Goal: Task Accomplishment & Management: Complete application form

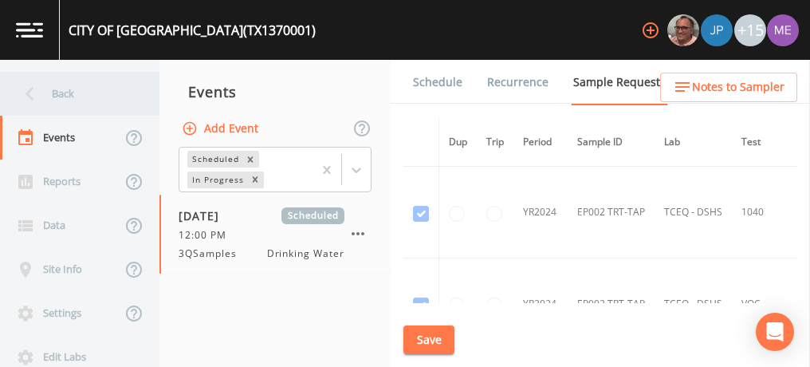
click at [61, 92] on div "Back" at bounding box center [72, 94] width 144 height 44
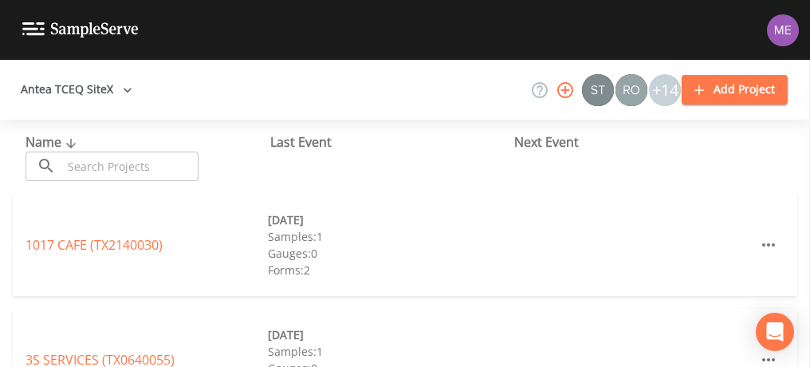
click at [77, 165] on input "text" at bounding box center [130, 166] width 136 height 30
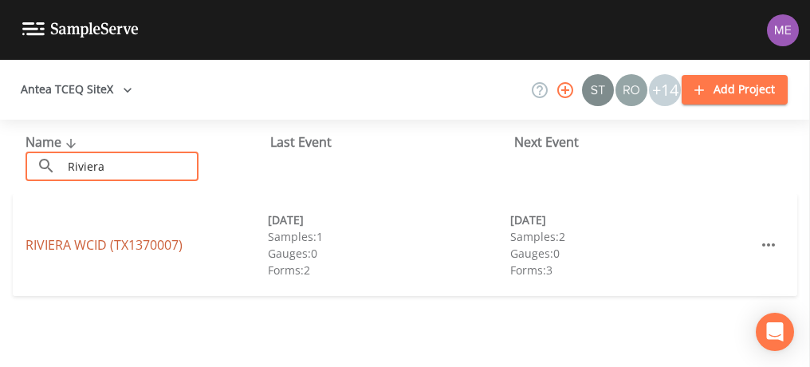
type input "Riviera"
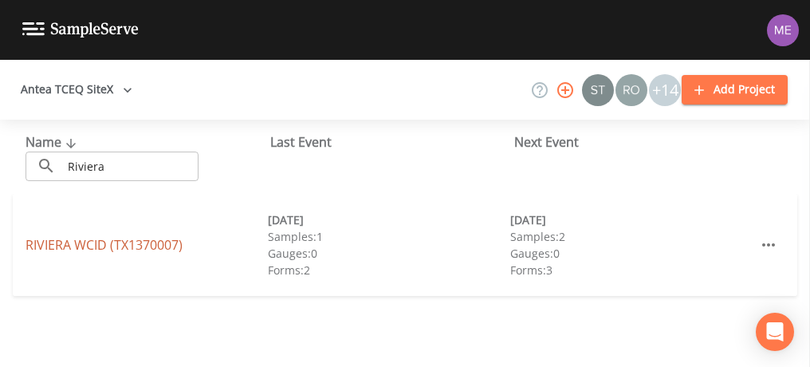
click at [86, 241] on link "RIVIERA WCID (TX1370007)" at bounding box center [104, 245] width 157 height 18
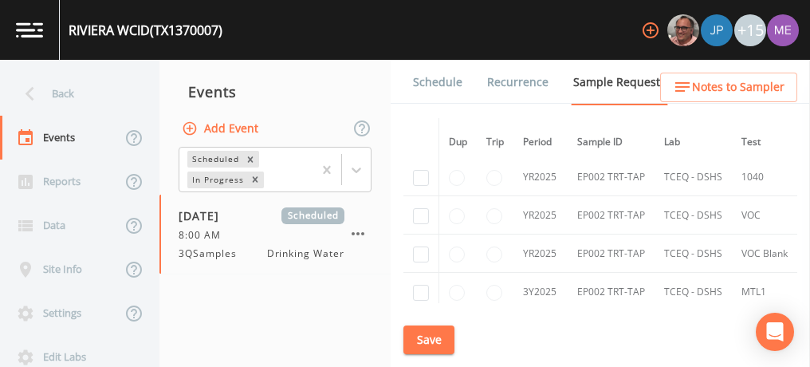
scroll to position [1442, 0]
click at [441, 88] on link "Schedule" at bounding box center [438, 82] width 54 height 45
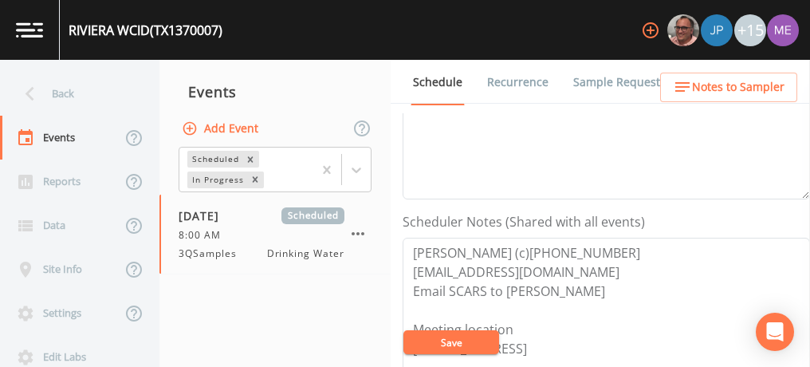
scroll to position [405, 0]
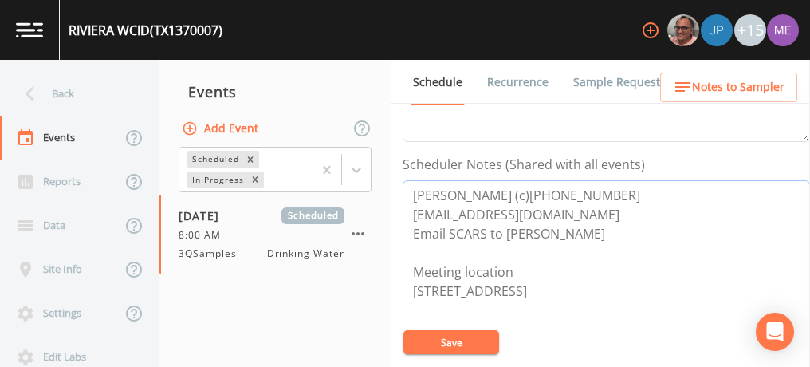
click at [620, 226] on textarea "David Pena (c)361-246-6717 davidpena630@yahoo.com Email SCARS to David Meeting …" at bounding box center [606, 281] width 407 height 203
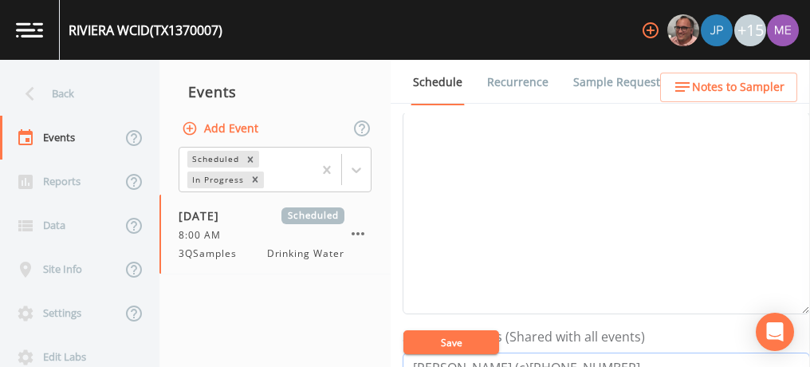
scroll to position [148, 0]
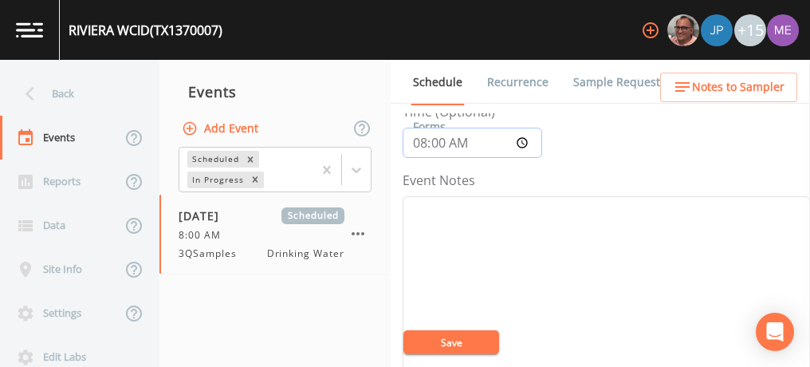
click at [415, 136] on input "08:00:00" at bounding box center [473, 143] width 140 height 30
type input "09:30"
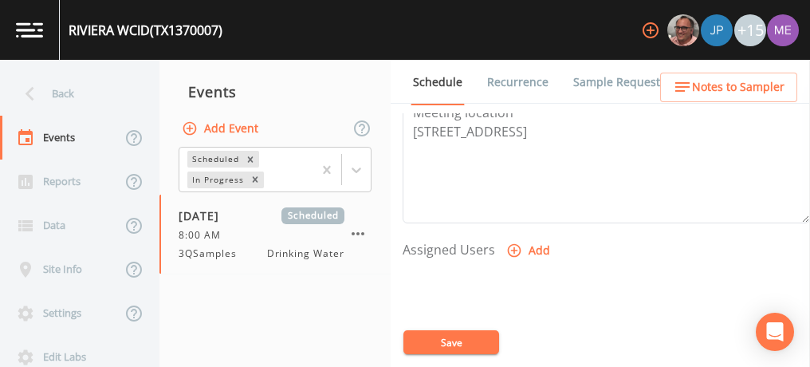
scroll to position [565, 0]
click at [509, 247] on icon "button" at bounding box center [514, 250] width 16 height 16
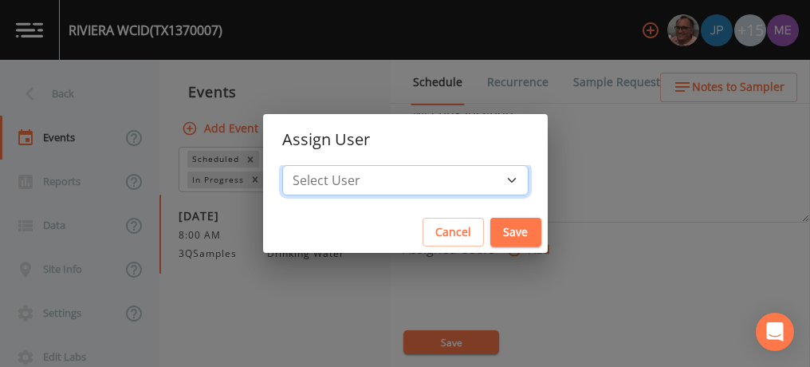
click at [488, 179] on select "Select User Mike Franklin Joshua gere Paul Lauren Saenz David Weber Zachary Eva…" at bounding box center [405, 180] width 246 height 30
select select "cc3a99b6-42a3-44aa-bed9-88599eb009c7"
click at [306, 165] on select "Select User Mike Franklin Joshua gere Paul Lauren Saenz David Weber Zachary Eva…" at bounding box center [405, 180] width 246 height 30
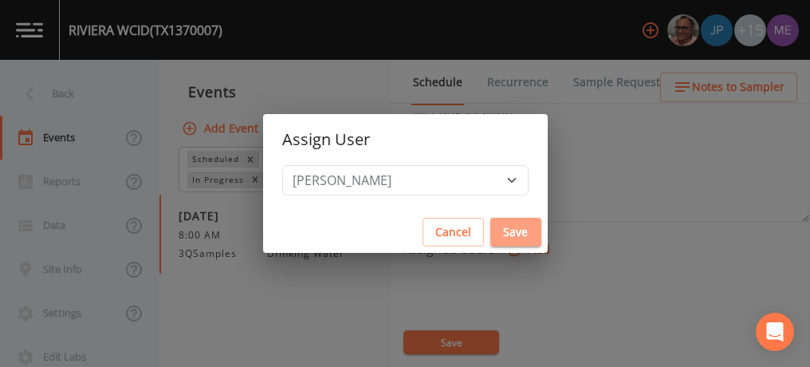
click at [491, 230] on button "Save" at bounding box center [515, 233] width 51 height 30
select select
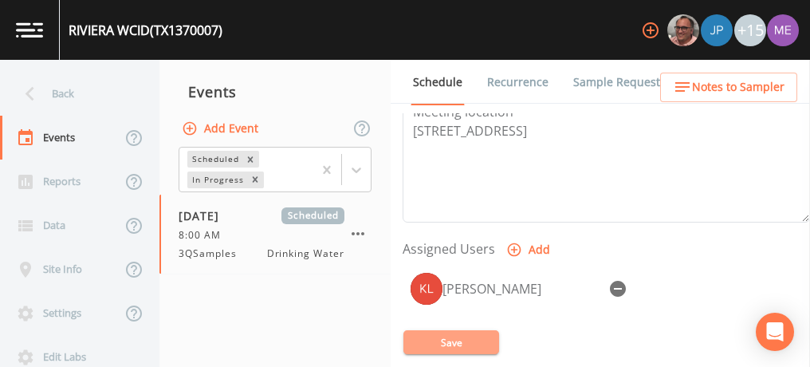
click at [454, 340] on button "Save" at bounding box center [451, 342] width 96 height 24
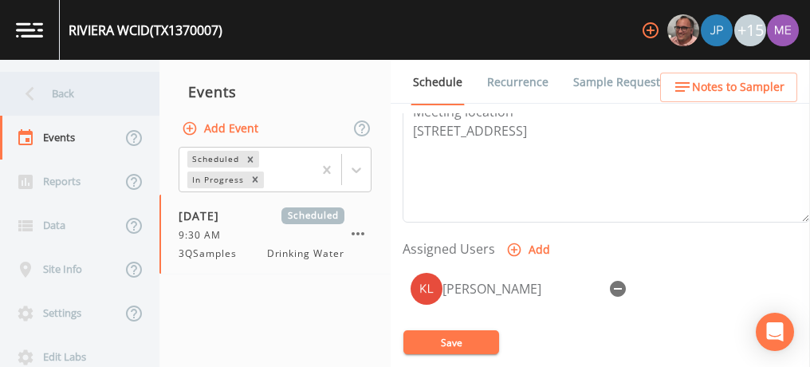
click at [56, 94] on div "Back" at bounding box center [72, 94] width 144 height 44
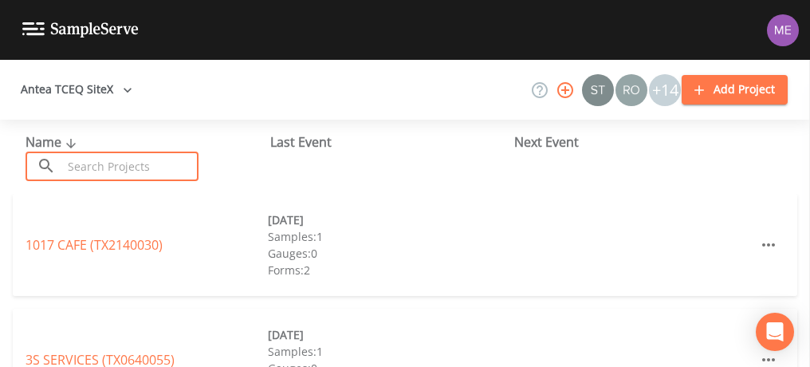
click at [87, 159] on input "text" at bounding box center [130, 166] width 136 height 30
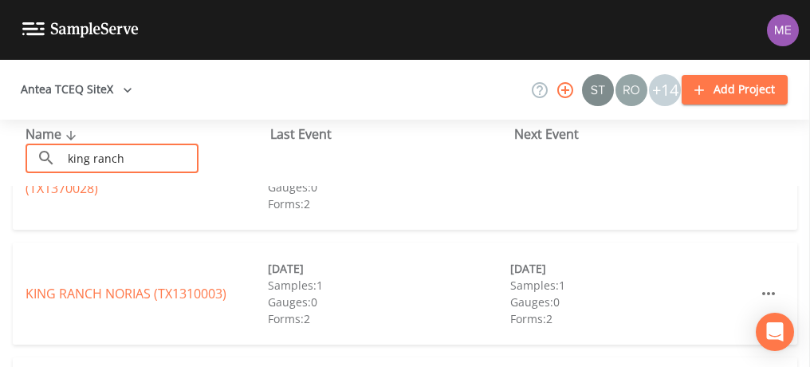
scroll to position [185, 0]
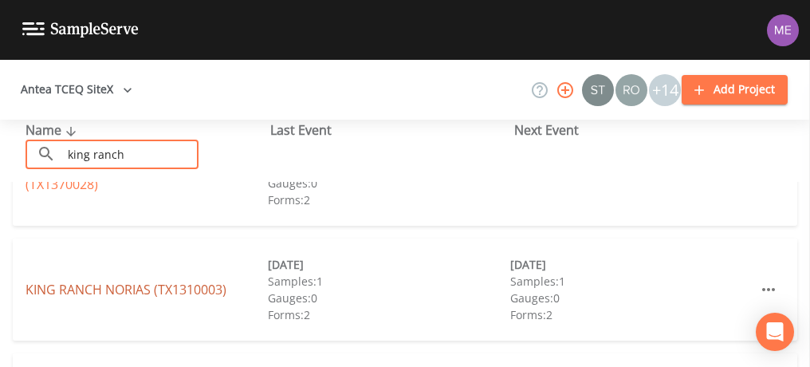
type input "king ranch"
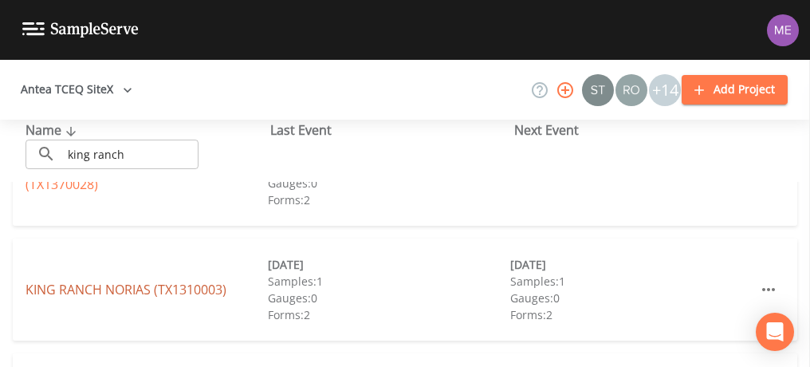
click at [120, 287] on link "KING RANCH NORIAS (TX1310003)" at bounding box center [126, 290] width 201 height 18
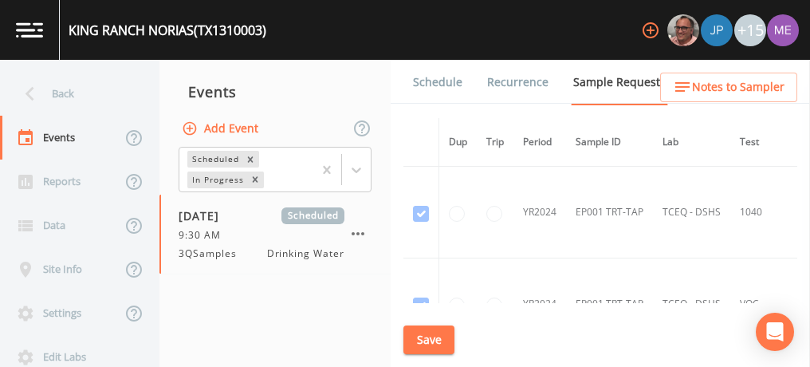
click at [425, 83] on link "Schedule" at bounding box center [438, 82] width 54 height 45
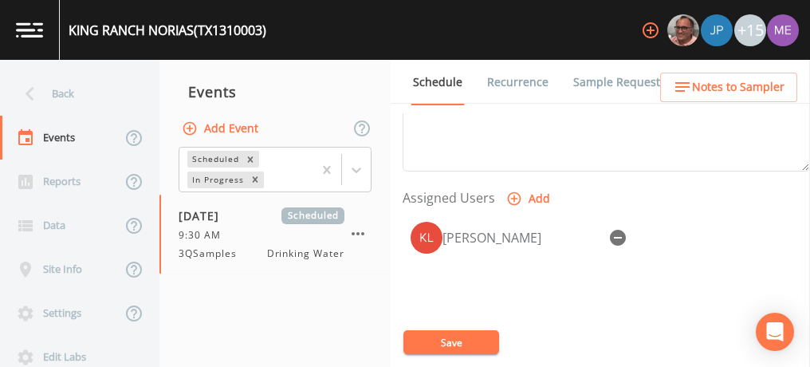
scroll to position [627, 0]
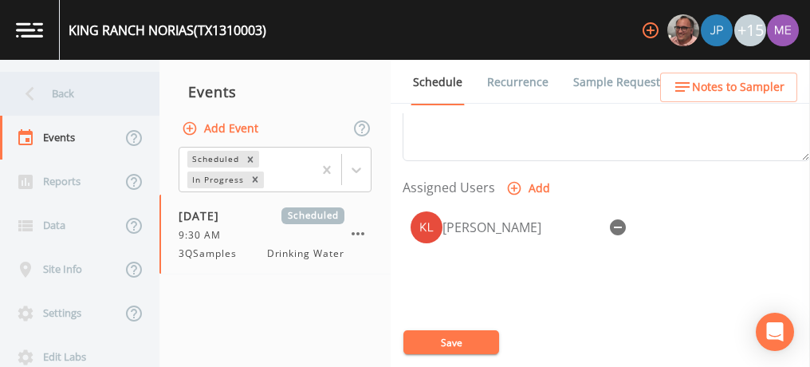
click at [65, 89] on div "Back" at bounding box center [72, 94] width 144 height 44
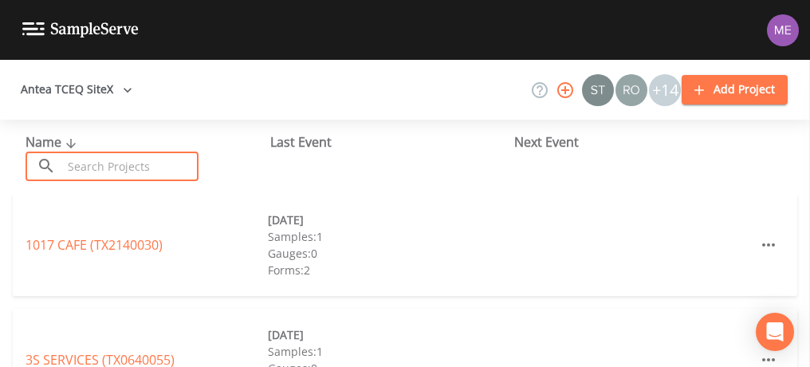
click at [114, 172] on input "text" at bounding box center [130, 166] width 136 height 30
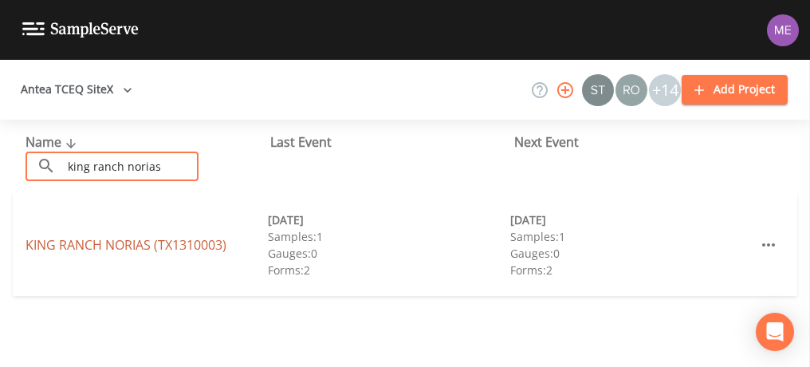
type input "king ranch norias"
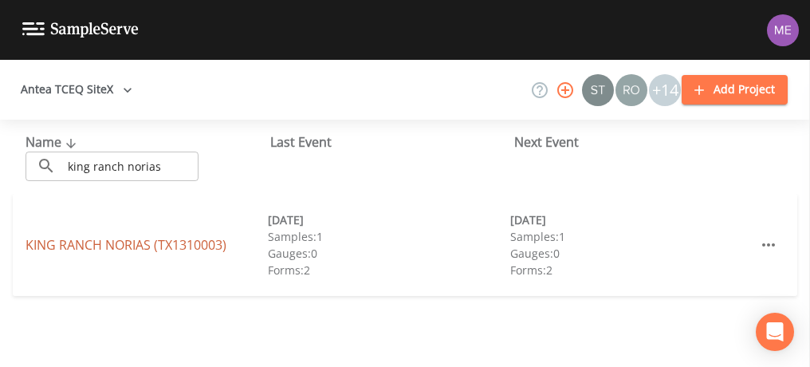
click at [133, 238] on link "KING RANCH NORIAS (TX1310003)" at bounding box center [126, 245] width 201 height 18
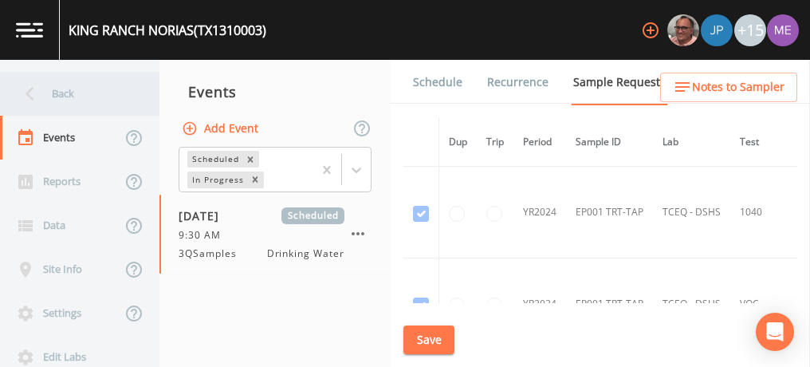
click at [70, 96] on div "Back" at bounding box center [72, 94] width 144 height 44
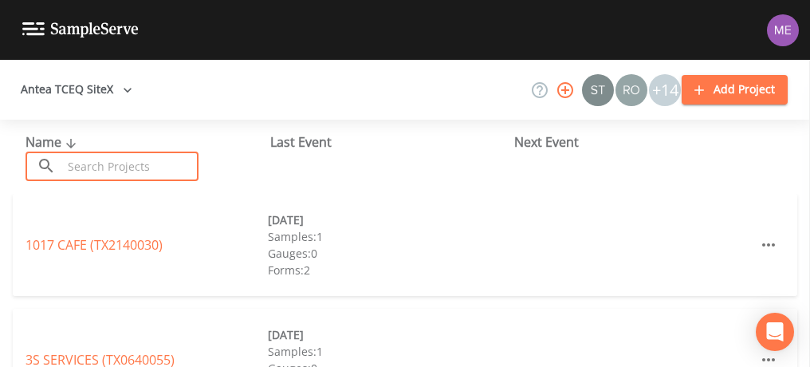
click at [102, 161] on input "text" at bounding box center [130, 166] width 136 height 30
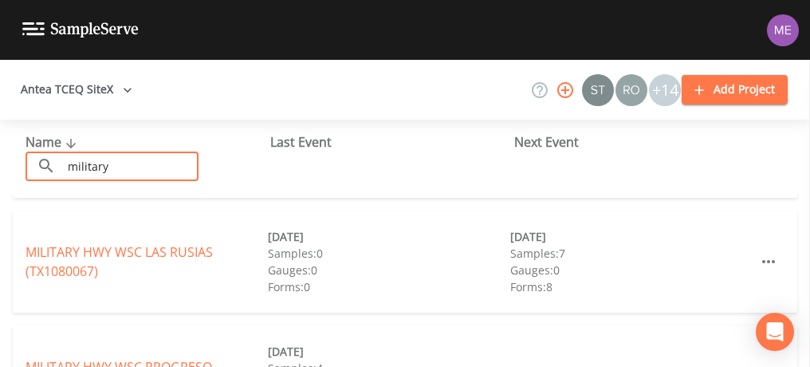
scroll to position [99, 0]
type input "military"
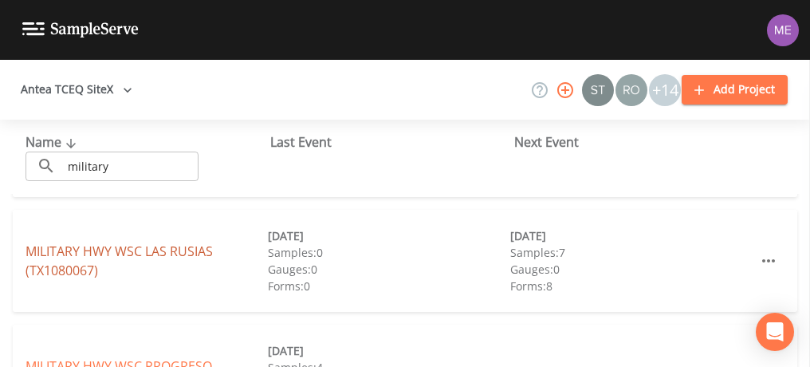
click at [193, 250] on link "MILITARY HWY WSC LAS RUSIAS (TX1080067)" at bounding box center [119, 260] width 187 height 37
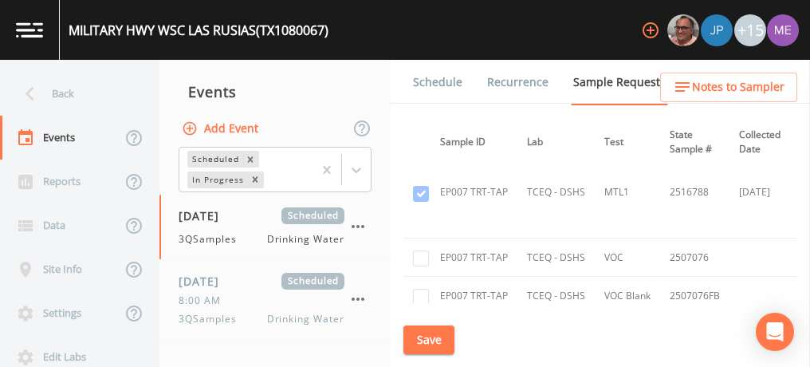
scroll to position [4513, 0]
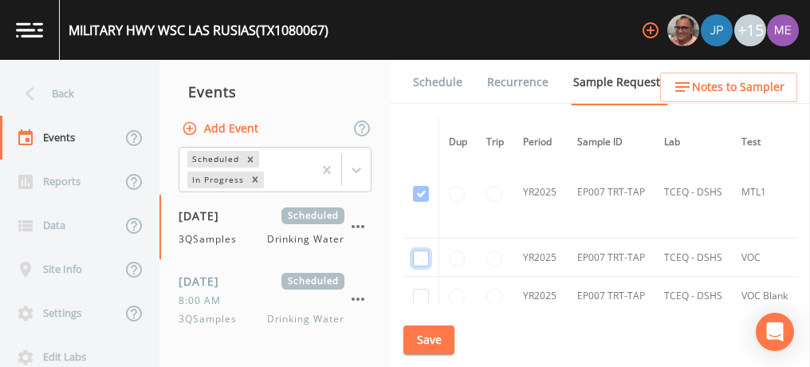
click at [421, 250] on input "checkbox" at bounding box center [421, 258] width 16 height 16
checkbox input "true"
click at [419, 289] on input "checkbox" at bounding box center [421, 297] width 16 height 16
checkbox input "true"
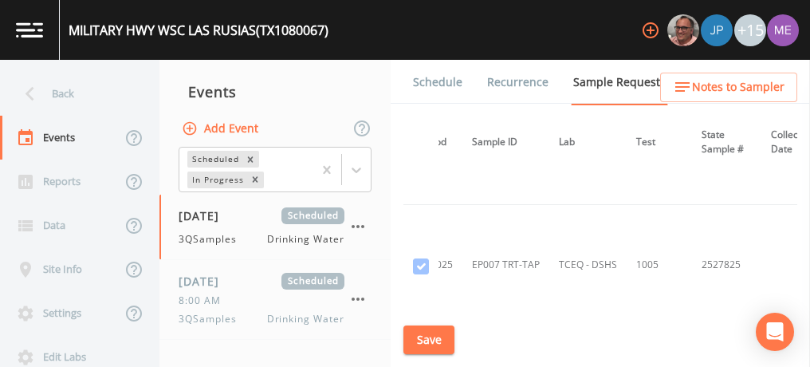
scroll to position [7623, 0]
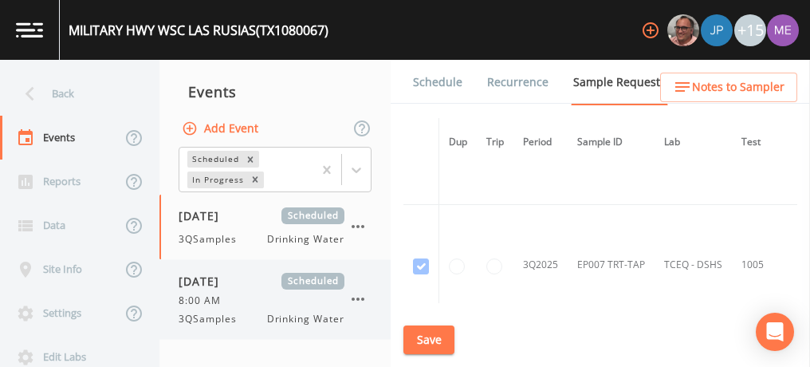
click at [259, 293] on div "8:00 AM" at bounding box center [262, 300] width 166 height 14
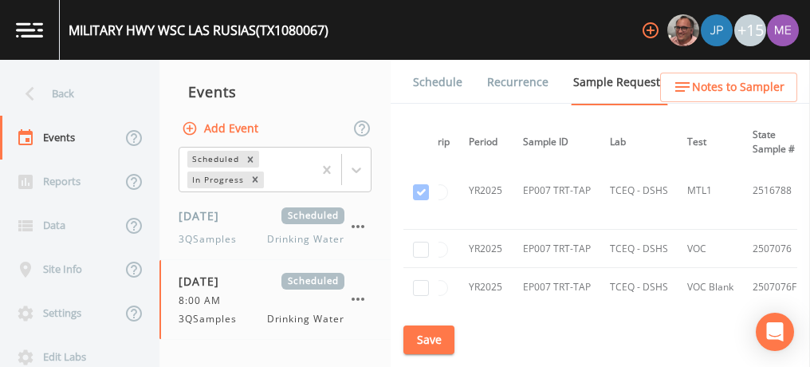
scroll to position [3804, 0]
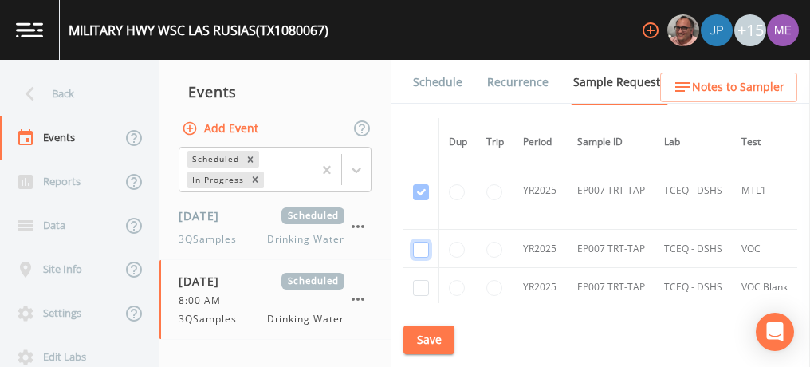
click at [417, 242] on input "checkbox" at bounding box center [421, 250] width 16 height 16
checkbox input "true"
click at [416, 280] on input "checkbox" at bounding box center [421, 288] width 16 height 16
checkbox input "true"
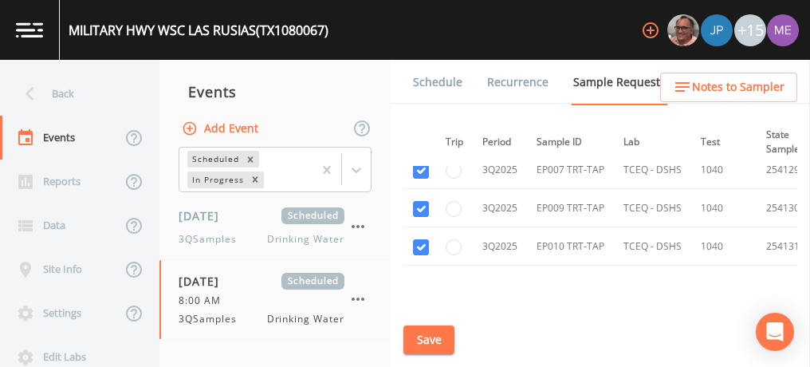
scroll to position [6310, 41]
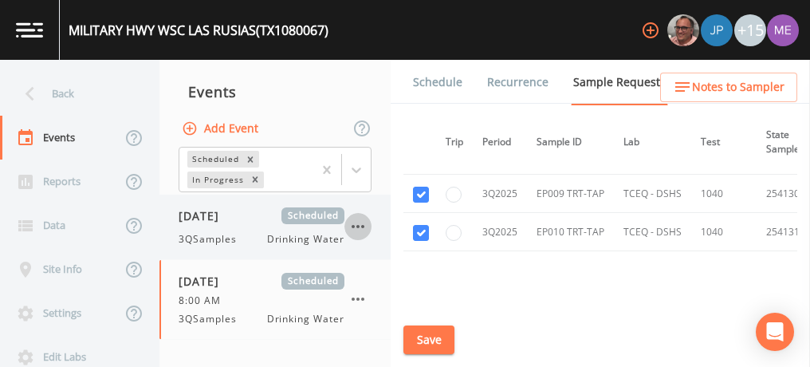
click at [359, 230] on icon "button" at bounding box center [357, 226] width 19 height 19
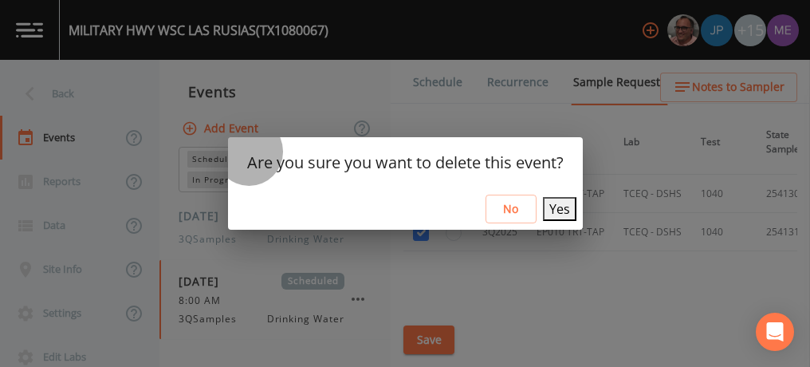
click at [549, 209] on button "Yes" at bounding box center [559, 209] width 33 height 24
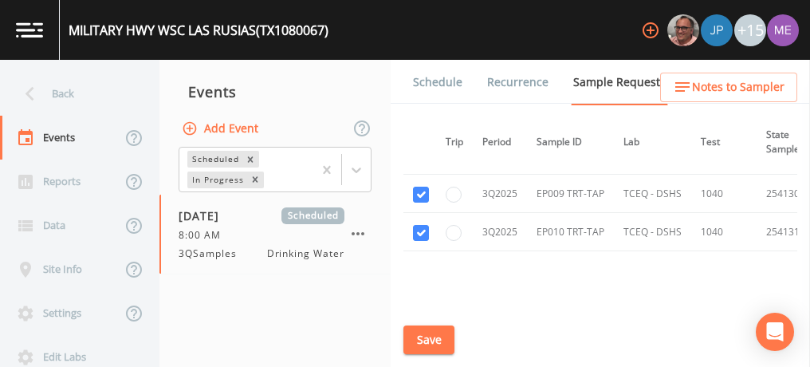
click at [433, 78] on link "Schedule" at bounding box center [438, 82] width 54 height 45
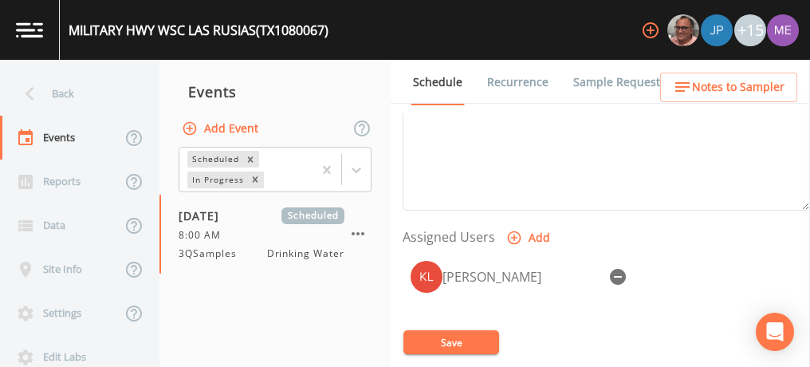
scroll to position [624, 0]
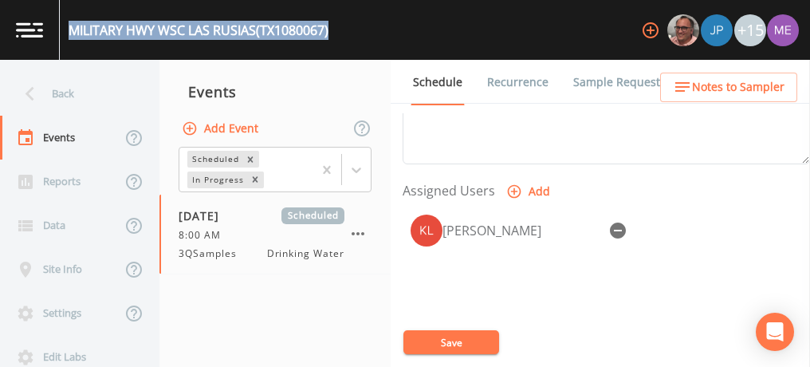
drag, startPoint x: 71, startPoint y: 27, endPoint x: 342, endPoint y: 47, distance: 271.8
click at [342, 47] on div "MILITARY HWY WSC LAS RUSIAS (TX1080067) +15" at bounding box center [405, 30] width 810 height 60
copy div "MILITARY HWY WSC LAS RUSIAS (TX1080067)"
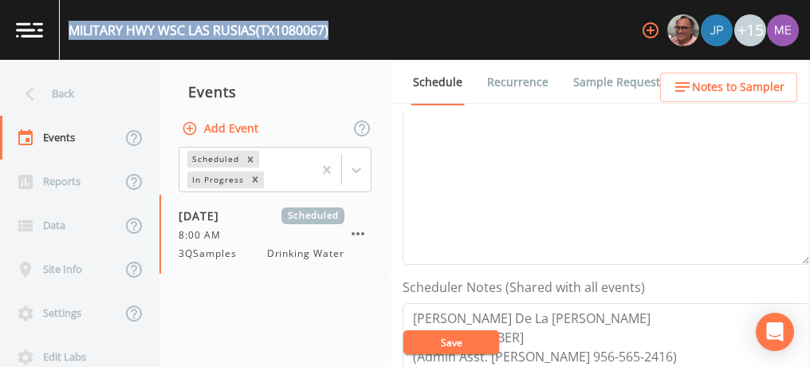
scroll to position [0, 0]
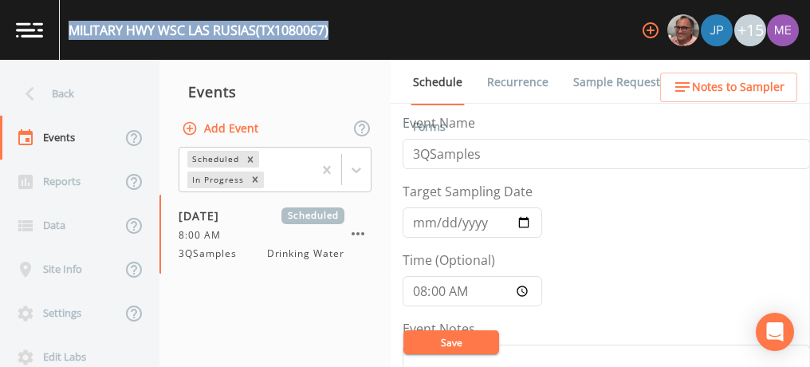
click at [579, 76] on link "Sample Requests" at bounding box center [619, 82] width 97 height 45
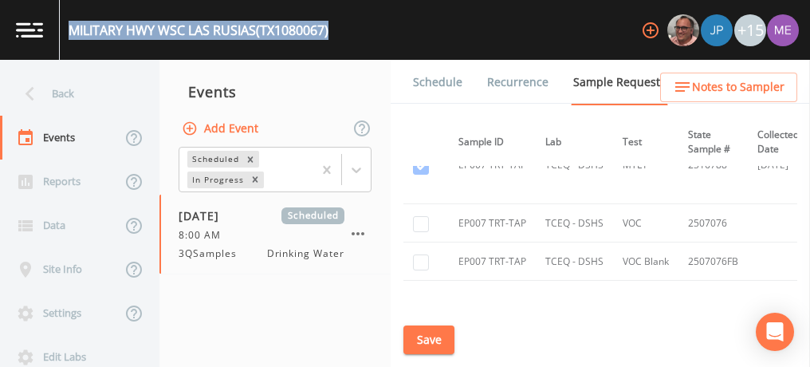
scroll to position [3830, 0]
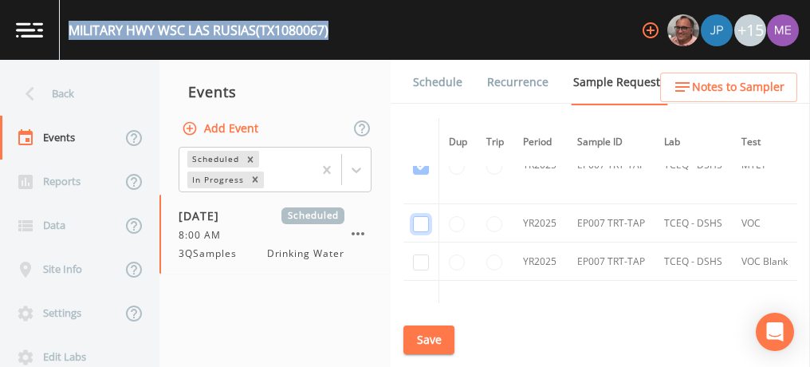
click at [418, 216] on input "checkbox" at bounding box center [421, 224] width 16 height 16
checkbox input "true"
click at [419, 254] on input "checkbox" at bounding box center [421, 262] width 16 height 16
checkbox input "true"
click at [420, 336] on button "Save" at bounding box center [428, 340] width 51 height 30
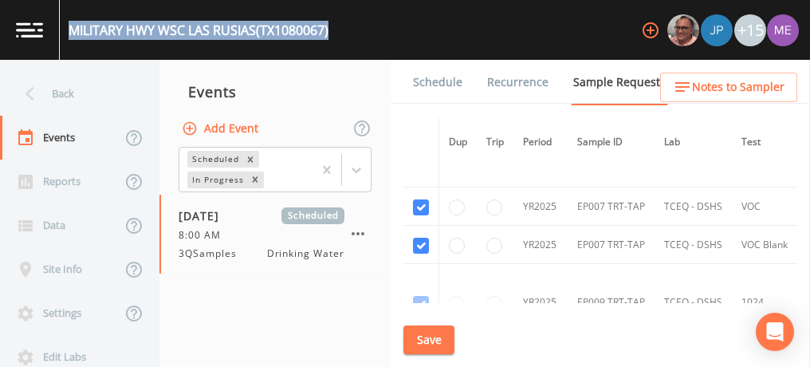
scroll to position [3838, 0]
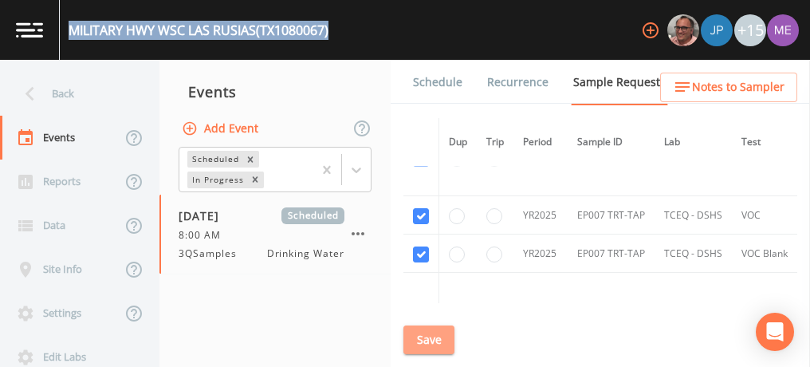
click at [439, 339] on button "Save" at bounding box center [428, 340] width 51 height 30
click at [423, 333] on button "Save" at bounding box center [428, 340] width 51 height 30
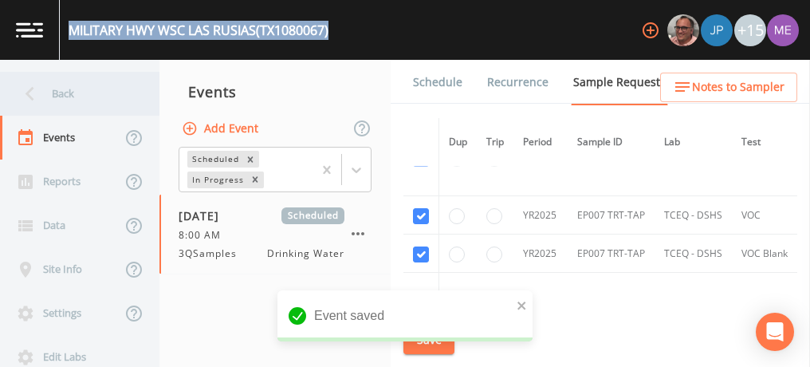
click at [61, 86] on div "Back" at bounding box center [72, 94] width 144 height 44
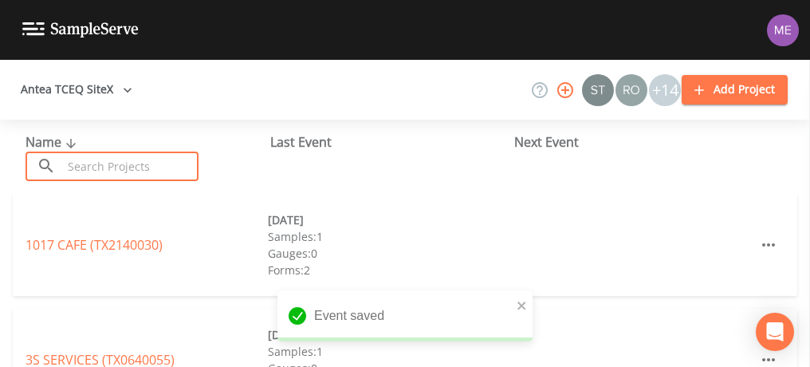
click at [92, 164] on input "text" at bounding box center [130, 166] width 136 height 30
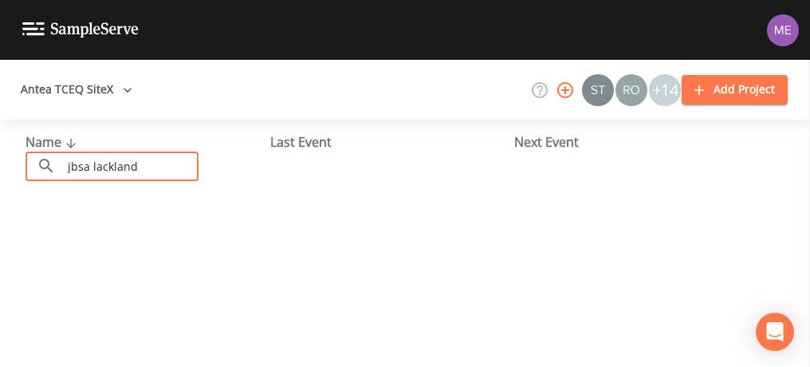
click at [140, 163] on input "jbsa lackland" at bounding box center [130, 166] width 136 height 30
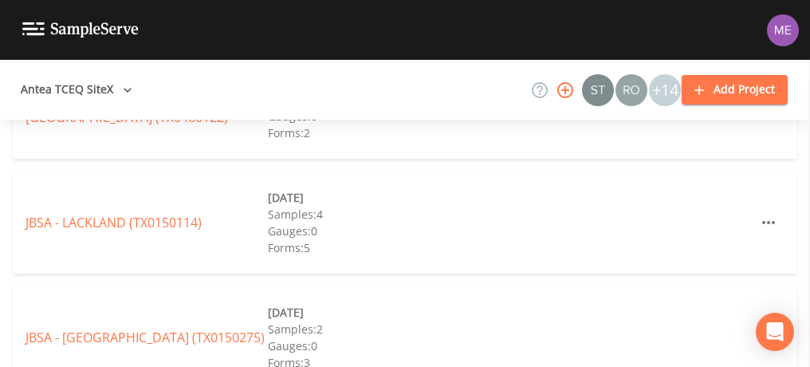
scroll to position [371, 0]
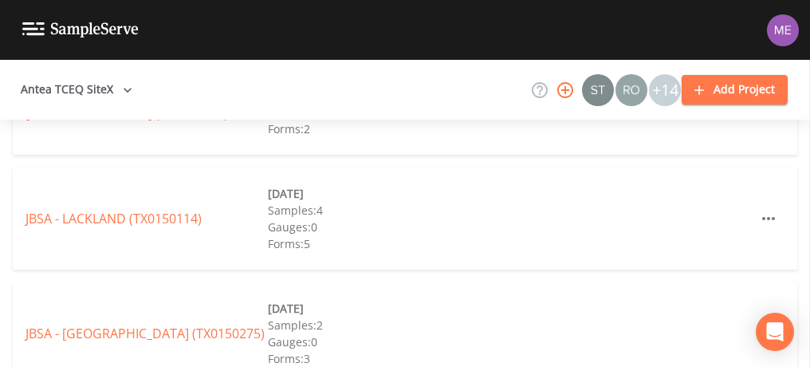
type input "jbsa"
click at [181, 221] on link "JBSA - LACKLAND (TX0150114)" at bounding box center [114, 219] width 176 height 18
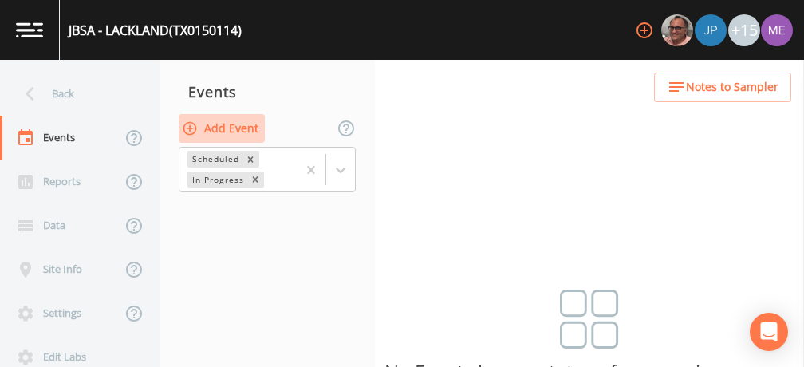
click at [246, 124] on button "Add Event" at bounding box center [222, 129] width 86 height 30
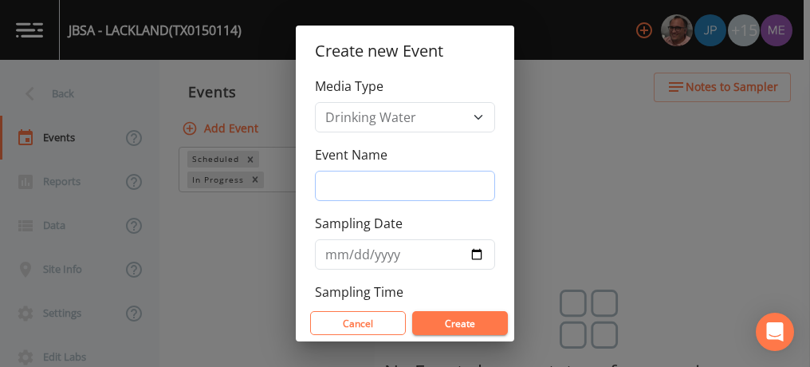
click at [370, 195] on input "Event Name" at bounding box center [405, 186] width 180 height 30
type input "3QSamples"
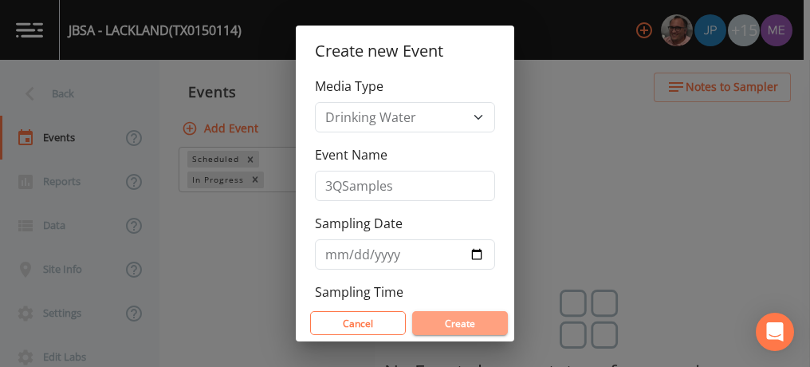
click at [447, 321] on button "Create" at bounding box center [460, 323] width 96 height 24
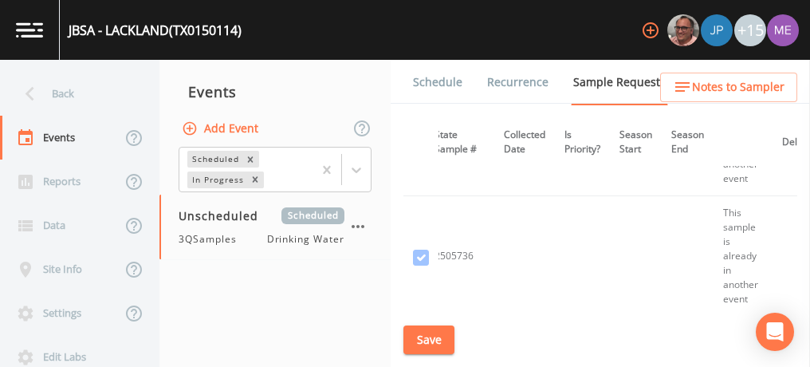
scroll to position [3393, 372]
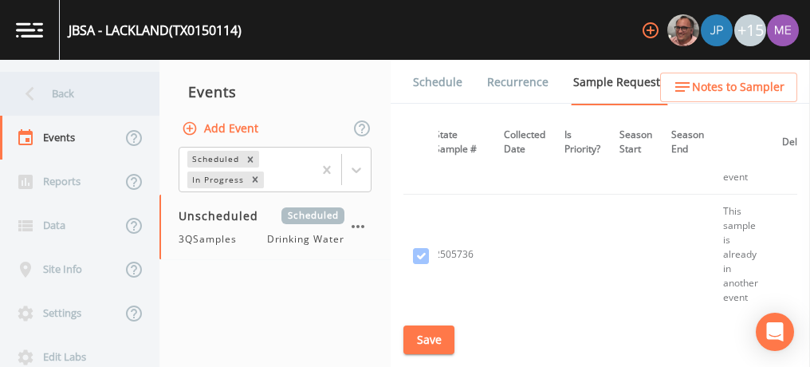
click at [47, 95] on div "Back" at bounding box center [72, 94] width 144 height 44
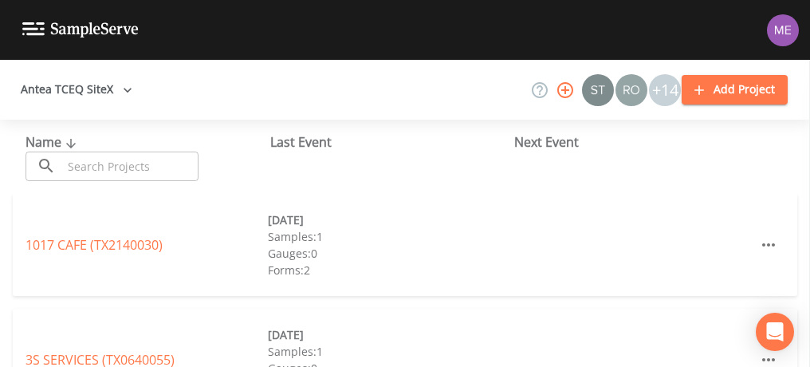
click at [111, 161] on input "text" at bounding box center [130, 166] width 136 height 30
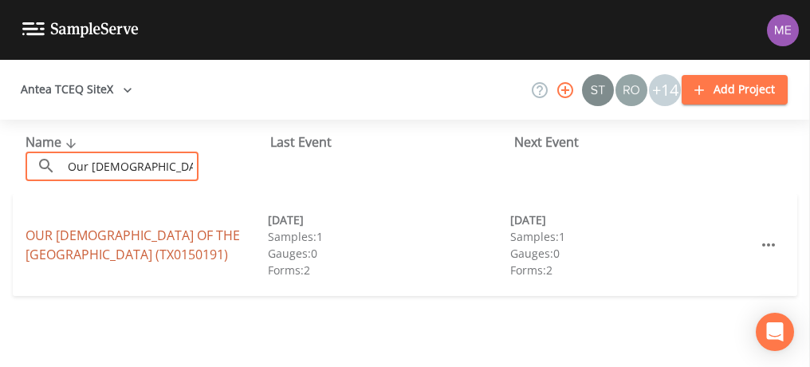
type input "Our lady of the lake"
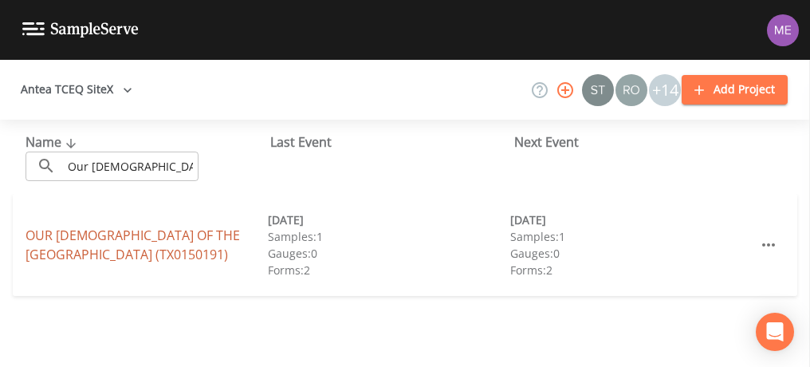
click at [121, 237] on link "OUR LADY OF THE LAKE UNIVERSITY (TX0150191)" at bounding box center [133, 244] width 214 height 37
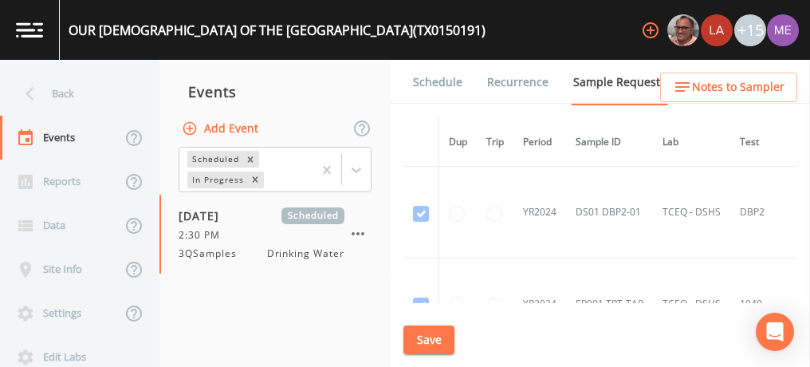
click at [439, 86] on link "Schedule" at bounding box center [438, 82] width 54 height 45
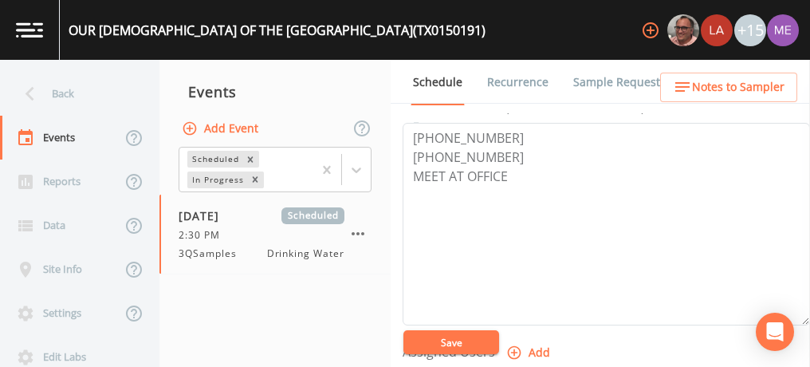
scroll to position [462, 0]
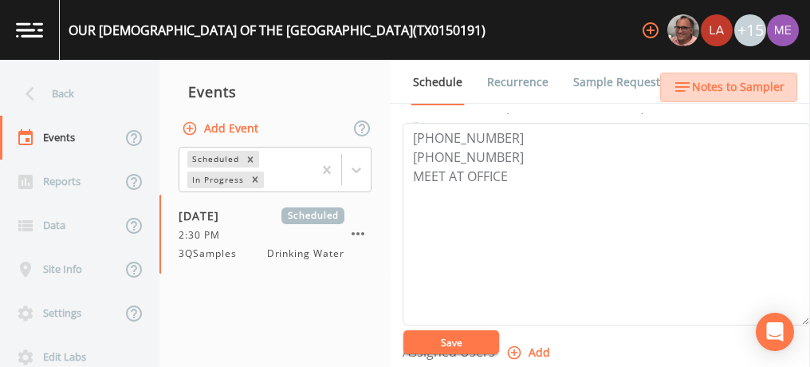
click at [736, 92] on span "Notes to Sampler" at bounding box center [738, 87] width 92 height 20
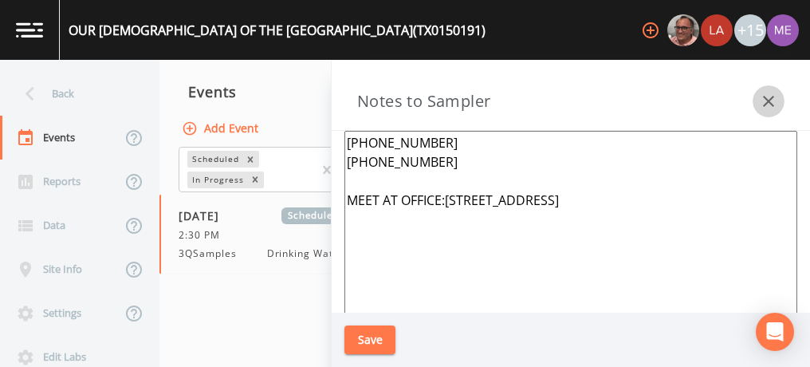
click at [769, 99] on icon "button" at bounding box center [768, 101] width 19 height 19
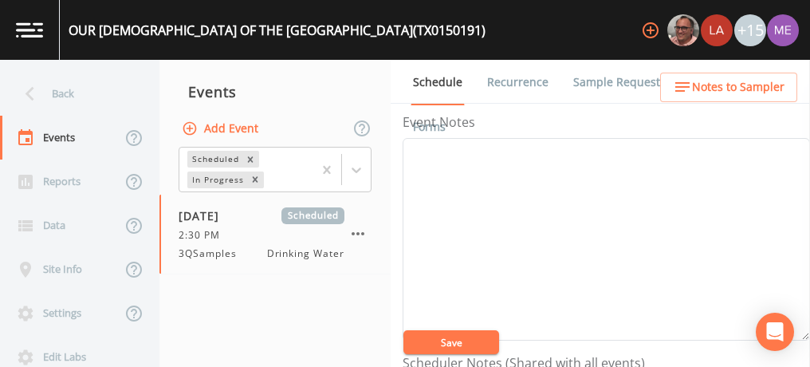
scroll to position [206, 0]
click at [604, 77] on link "Sample Requests" at bounding box center [619, 82] width 97 height 45
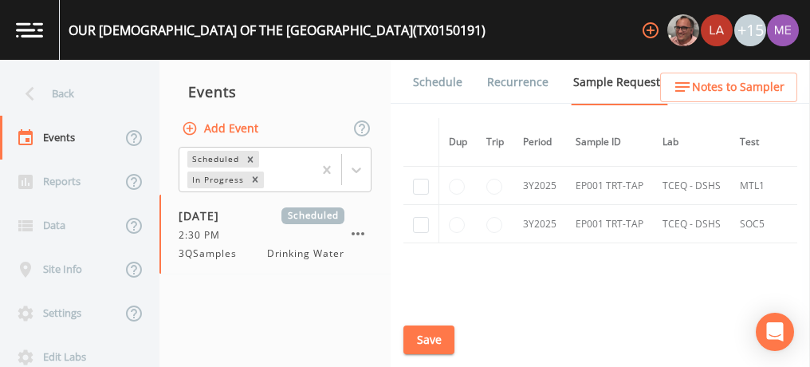
scroll to position [887, 0]
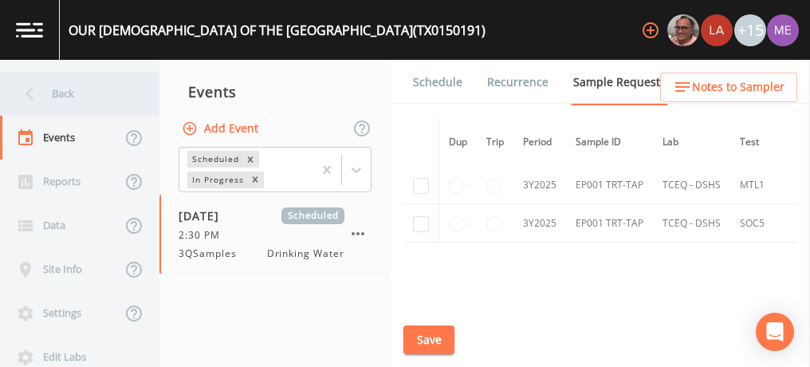
click at [73, 100] on div "Back" at bounding box center [72, 94] width 144 height 44
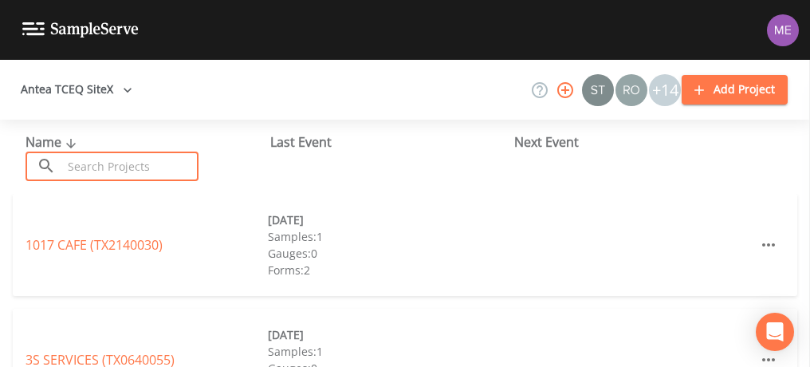
click at [99, 159] on input "text" at bounding box center [130, 166] width 136 height 30
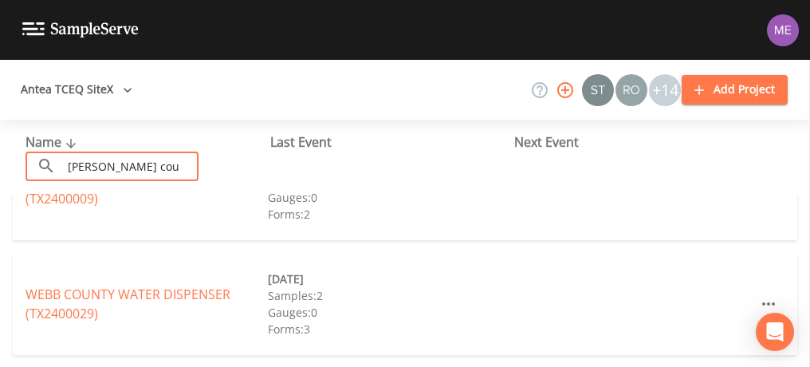
scroll to position [57, 0]
type input "webb cou"
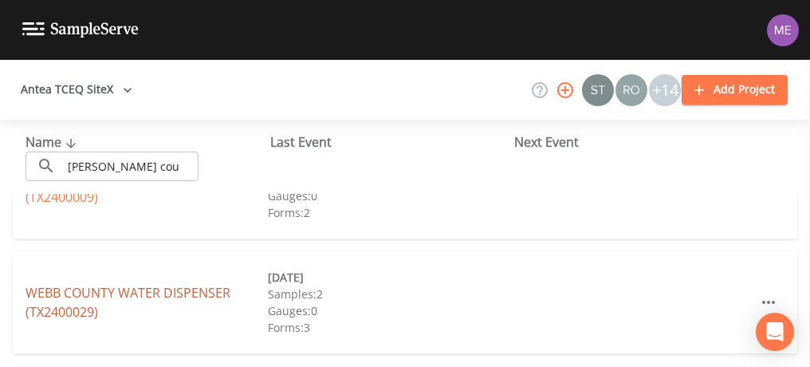
click at [151, 289] on link "WEBB COUNTY WATER DISPENSER (TX2400029)" at bounding box center [128, 302] width 205 height 37
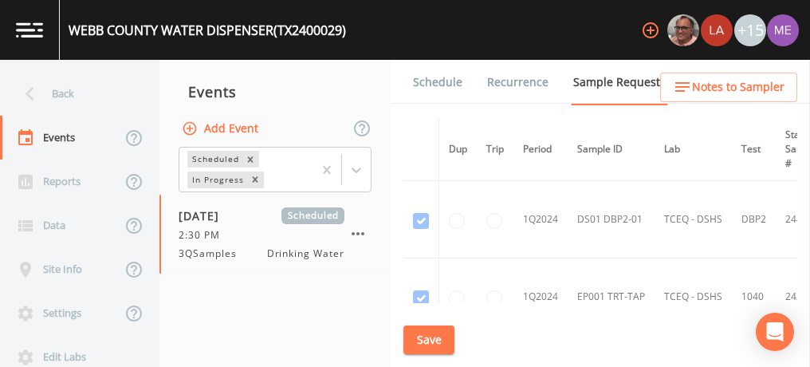
click at [425, 84] on link "Schedule" at bounding box center [438, 82] width 54 height 45
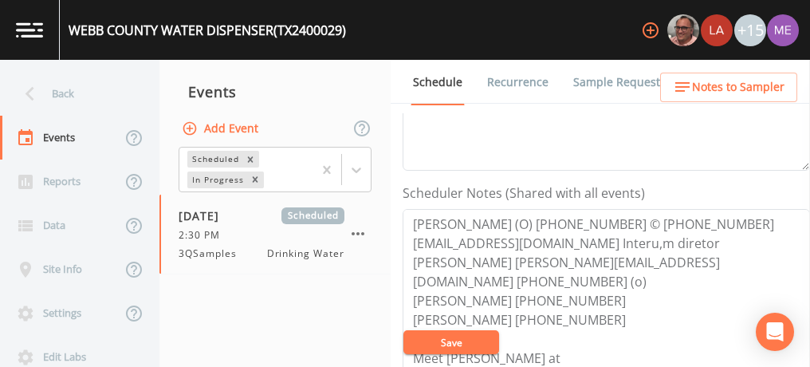
scroll to position [38, 0]
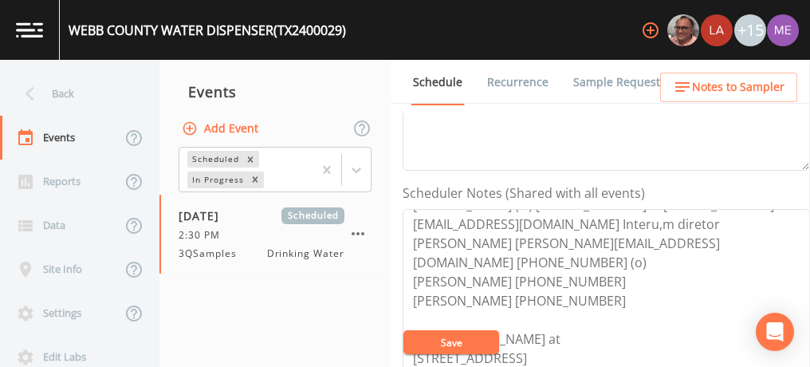
click at [733, 79] on span "Notes to Sampler" at bounding box center [738, 87] width 92 height 20
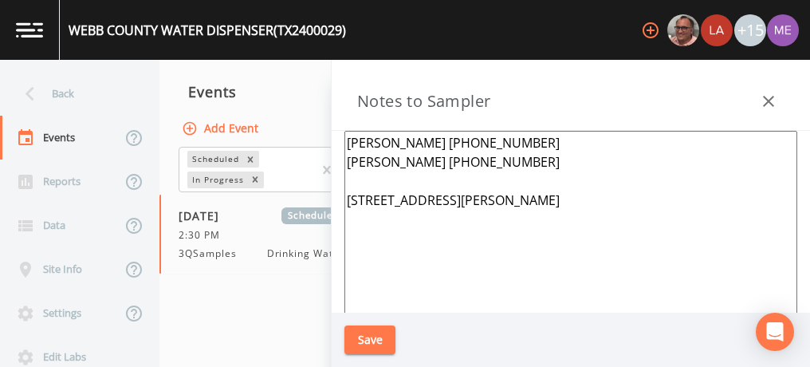
click at [517, 164] on textarea "Javier Gonzalez 956-480-8197 Enrique Diaz 956-480-8214 7210 East Saunders Lared…" at bounding box center [570, 325] width 453 height 388
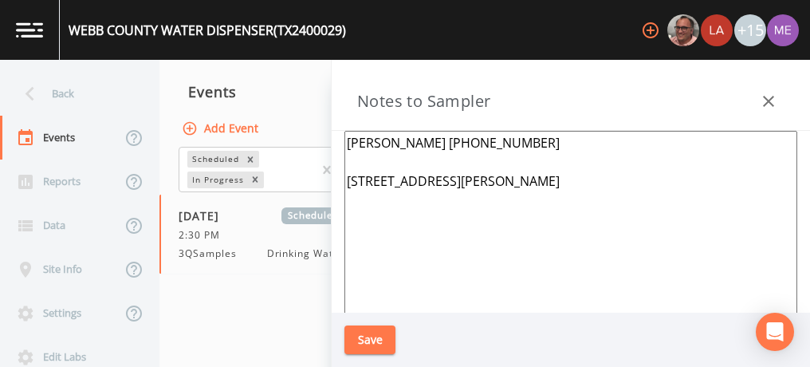
type textarea "Javier Gonzalez 956-480-8197 7210 East Saunders Laredo 78044"
click at [387, 329] on button "Save" at bounding box center [369, 340] width 51 height 30
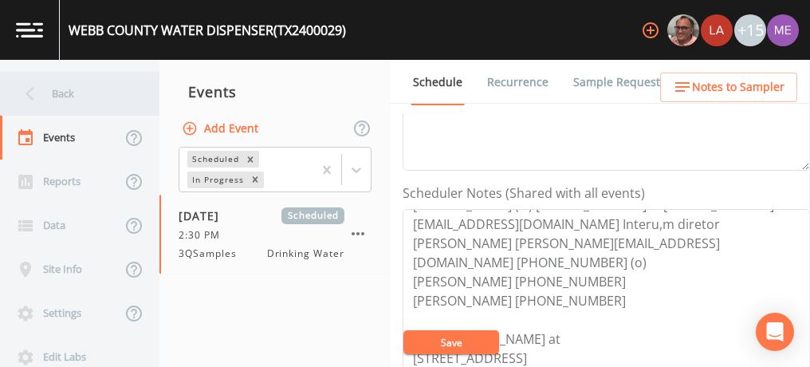
click at [50, 92] on div "Back" at bounding box center [72, 94] width 144 height 44
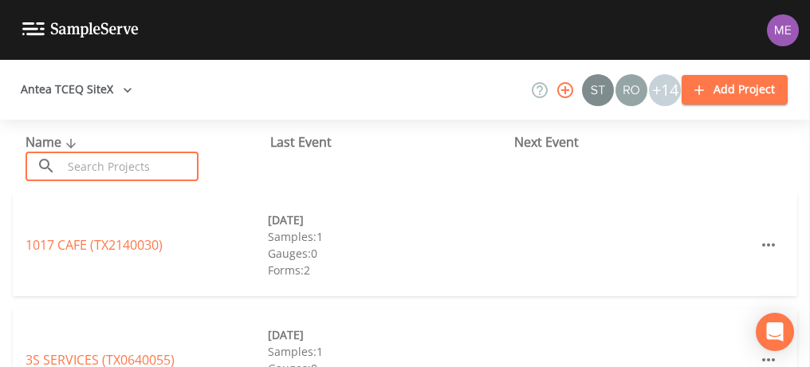
click at [91, 167] on input "text" at bounding box center [130, 166] width 136 height 30
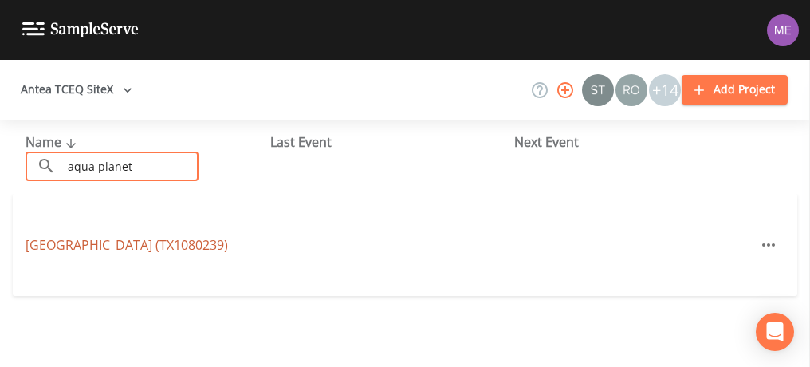
type input "aqua planet"
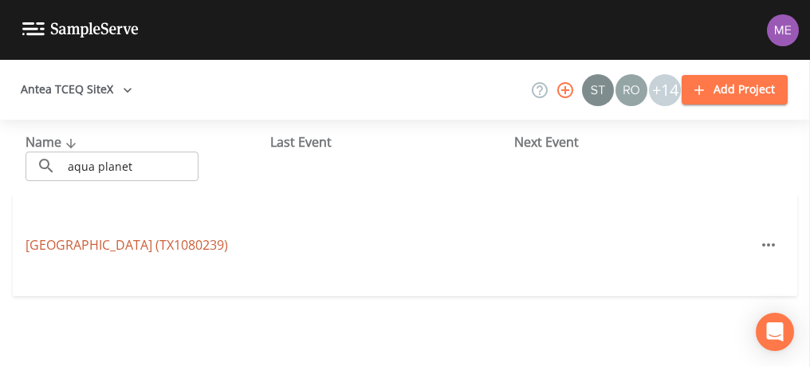
click at [104, 236] on link "AQUA PLANET WATER PARK (TX1080239)" at bounding box center [127, 245] width 203 height 18
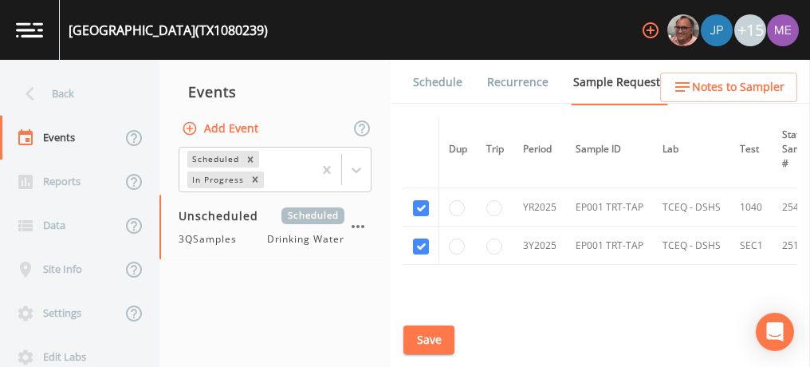
scroll to position [85, 0]
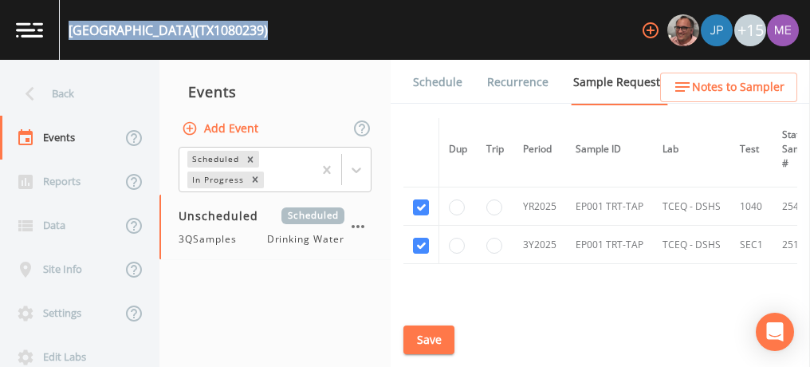
drag, startPoint x: 67, startPoint y: 28, endPoint x: 318, endPoint y: 41, distance: 251.5
click at [318, 41] on div "AQUA PLANET WATER PARK (TX1080239) +15" at bounding box center [405, 30] width 810 height 60
drag, startPoint x: 318, startPoint y: 41, endPoint x: 268, endPoint y: 30, distance: 51.5
copy div "AQUA PLANET WATER PARK (TX1080239)"
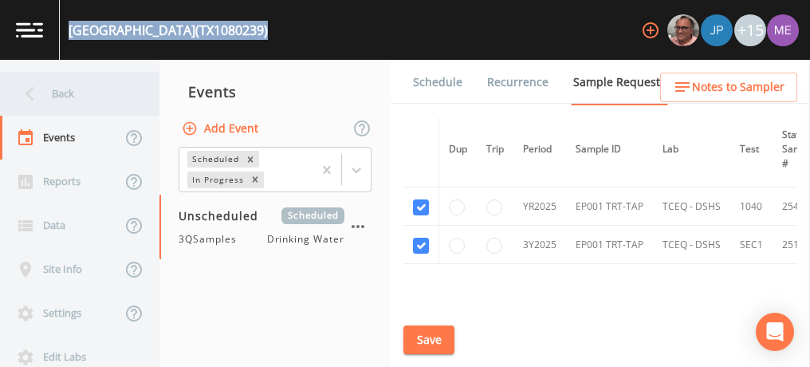
click at [58, 89] on div "Back" at bounding box center [72, 94] width 144 height 44
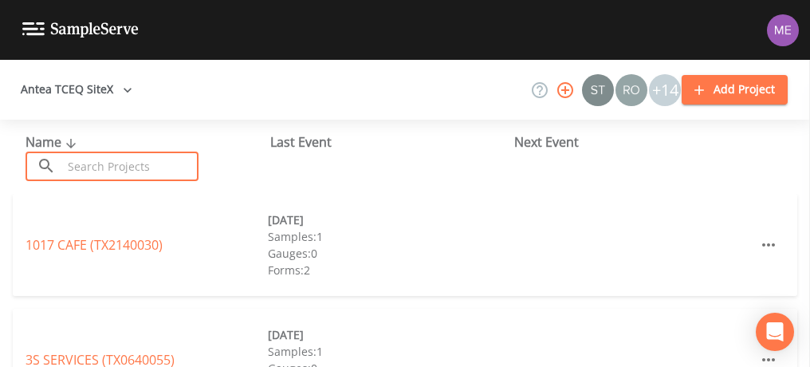
click at [97, 168] on input "text" at bounding box center [130, 166] width 136 height 30
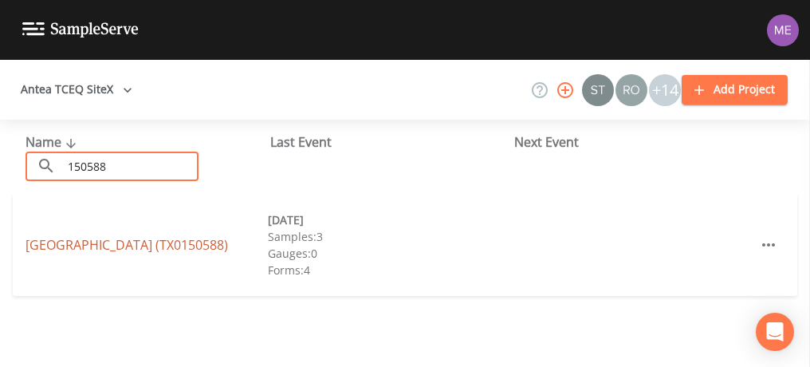
type input "150588"
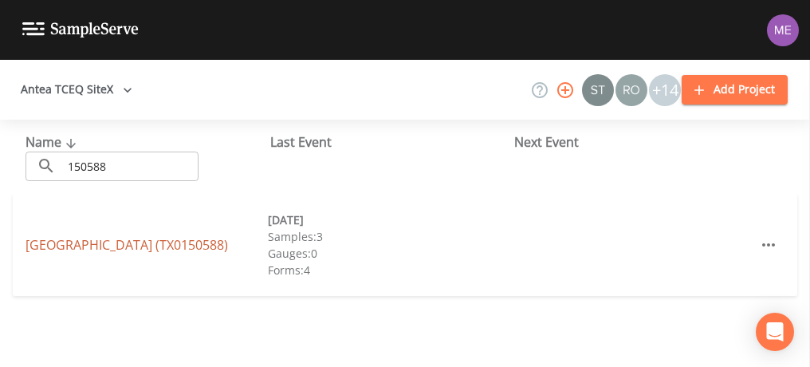
click at [108, 236] on link "[GEOGRAPHIC_DATA] (TX0150588)" at bounding box center [127, 245] width 203 height 18
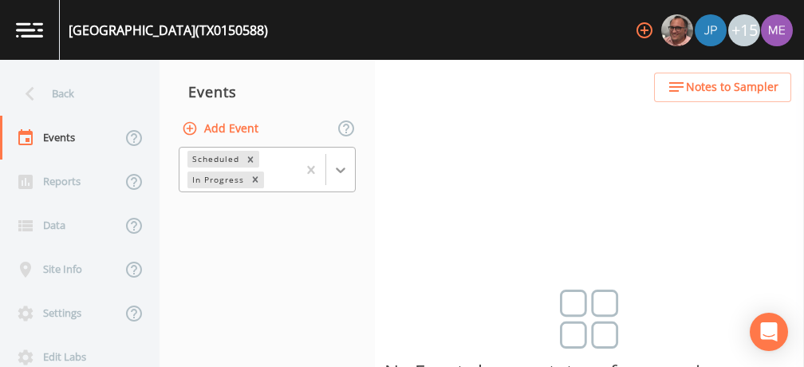
click at [348, 167] on icon at bounding box center [340, 170] width 16 height 16
click at [308, 201] on div "Completed" at bounding box center [267, 194] width 177 height 14
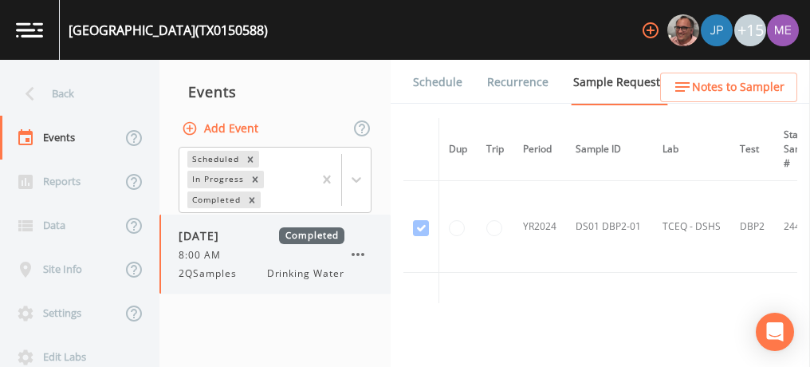
click at [242, 252] on div "8:00 AM" at bounding box center [262, 255] width 166 height 14
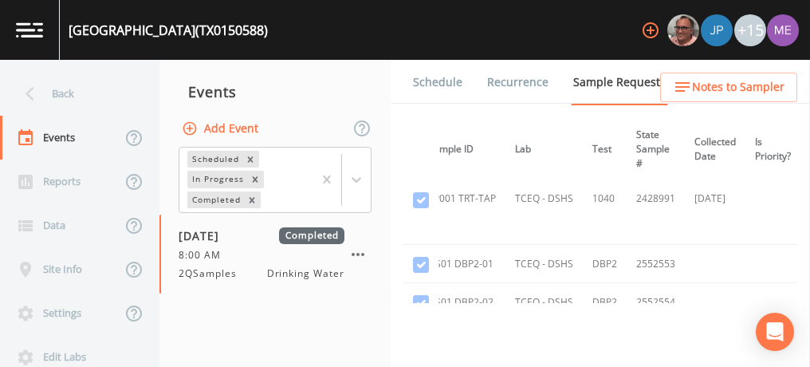
scroll to position [226, 148]
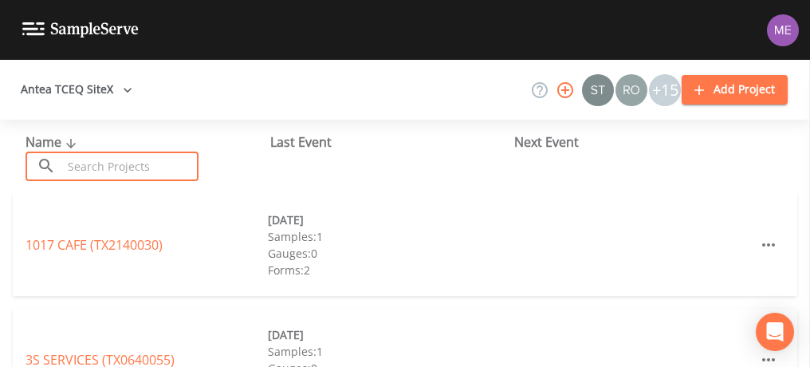
click at [173, 163] on input "text" at bounding box center [130, 166] width 136 height 30
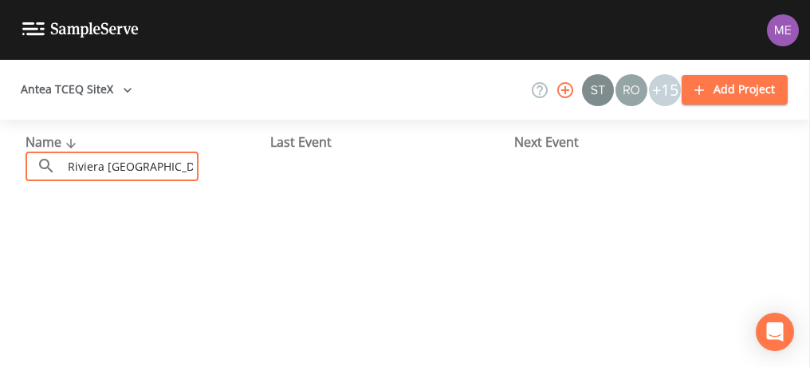
type input "Riviera [GEOGRAPHIC_DATA] to [GEOGRAPHIC_DATA] tx"
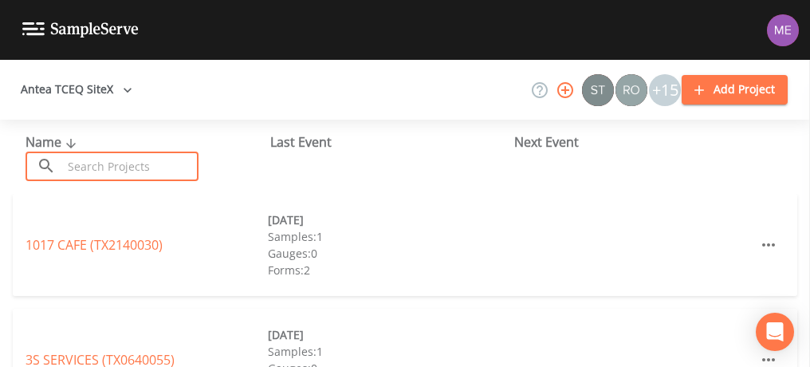
click at [173, 160] on input "text" at bounding box center [130, 166] width 136 height 30
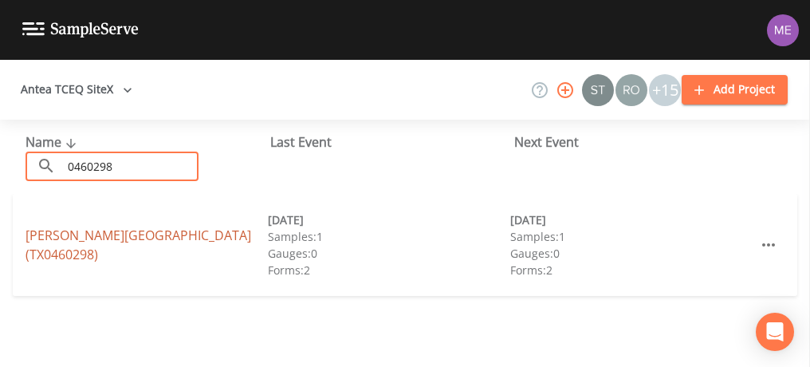
type input "0460298"
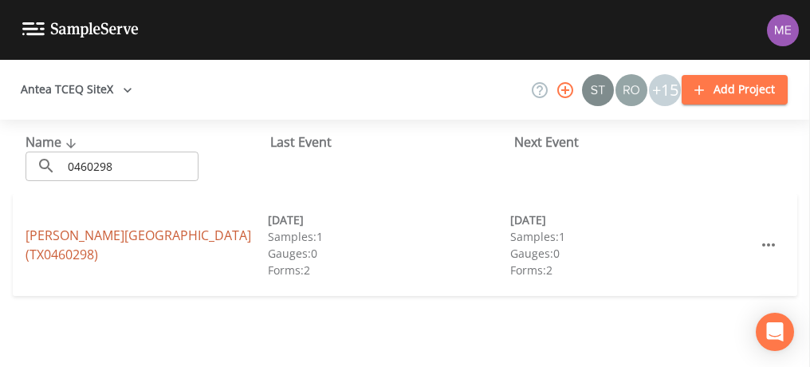
click at [165, 246] on link "[PERSON_NAME][GEOGRAPHIC_DATA] (TX0460298)" at bounding box center [139, 244] width 226 height 37
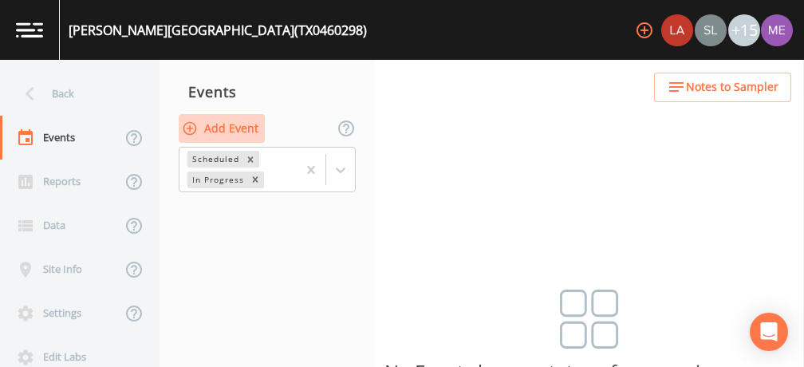
click at [227, 124] on button "Add Event" at bounding box center [222, 129] width 86 height 30
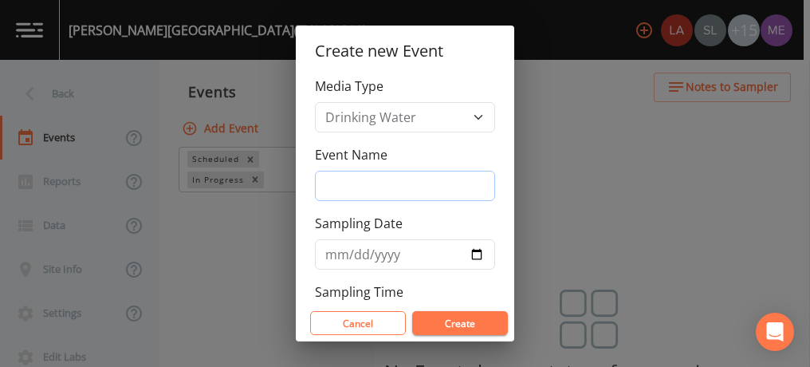
click at [329, 189] on input "Event Name" at bounding box center [405, 186] width 180 height 30
type input "3QSamples"
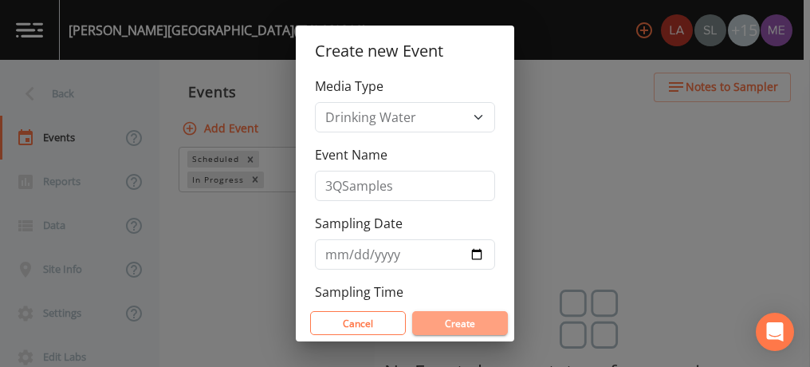
click at [453, 332] on button "Create" at bounding box center [460, 323] width 96 height 24
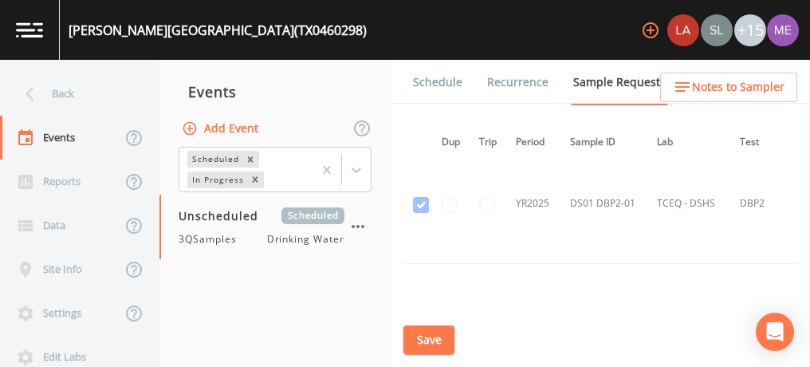
scroll to position [1857, 0]
click at [437, 85] on link "Schedule" at bounding box center [438, 82] width 54 height 45
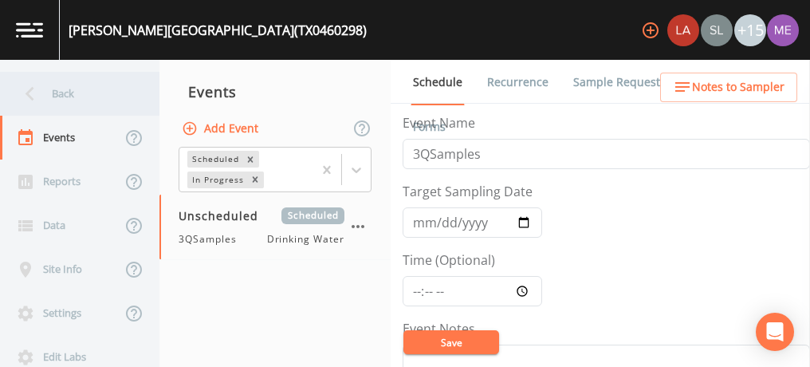
click at [73, 96] on div "Back" at bounding box center [72, 94] width 144 height 44
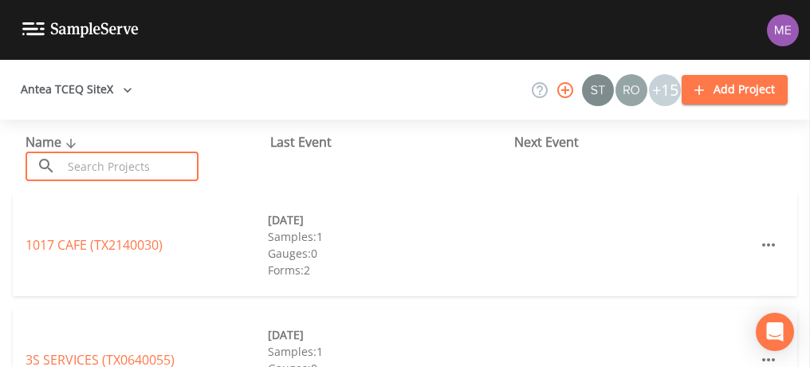
click at [140, 159] on input "text" at bounding box center [130, 166] width 136 height 30
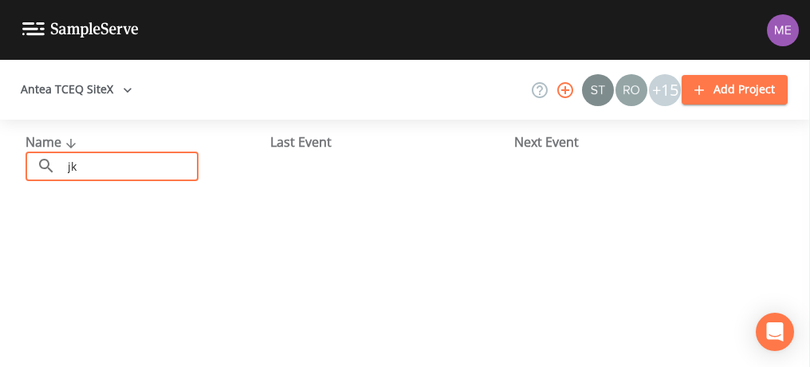
type input "j"
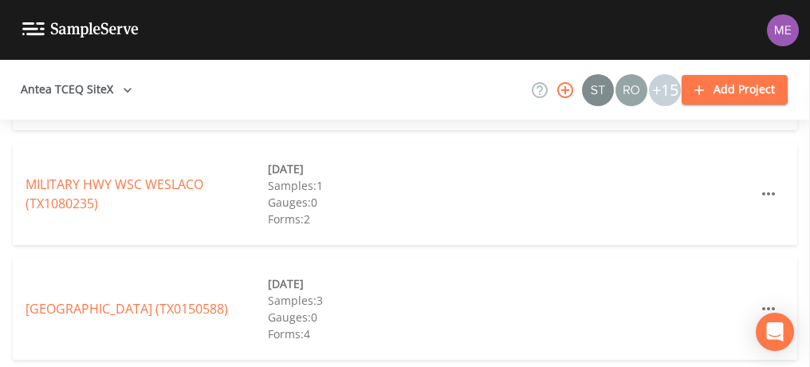
scroll to position [400, 0]
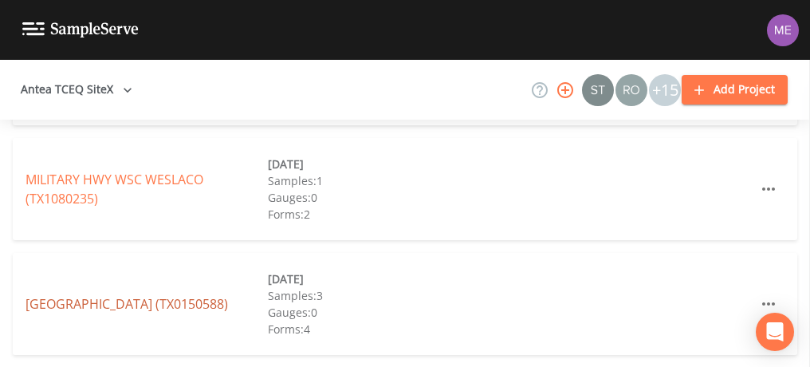
type input "military"
click at [158, 300] on link "[GEOGRAPHIC_DATA] (TX0150588)" at bounding box center [127, 304] width 203 height 18
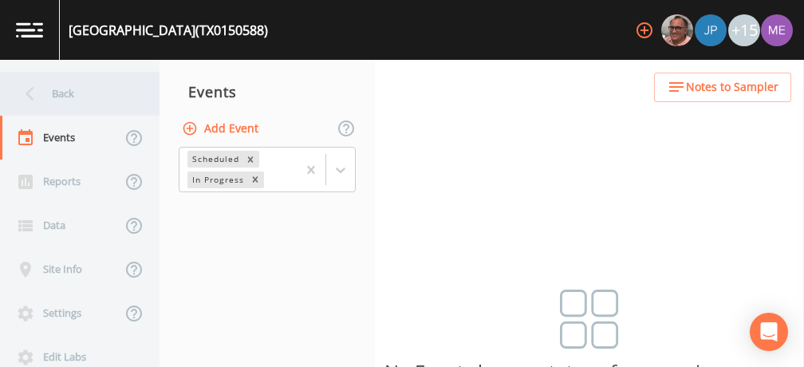
click at [54, 91] on div "Back" at bounding box center [72, 94] width 144 height 44
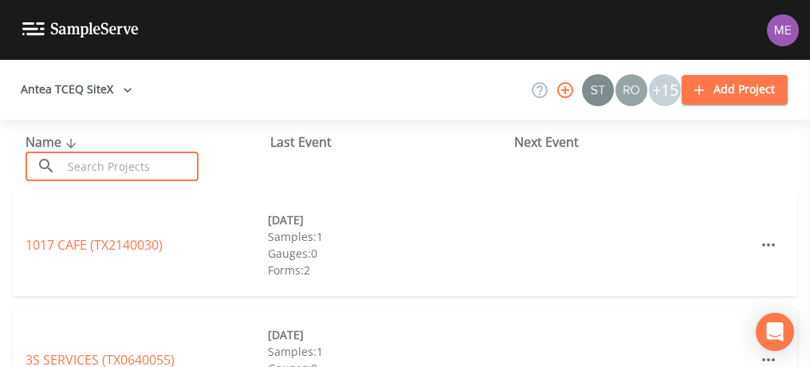
click at [76, 156] on input "text" at bounding box center [130, 166] width 136 height 30
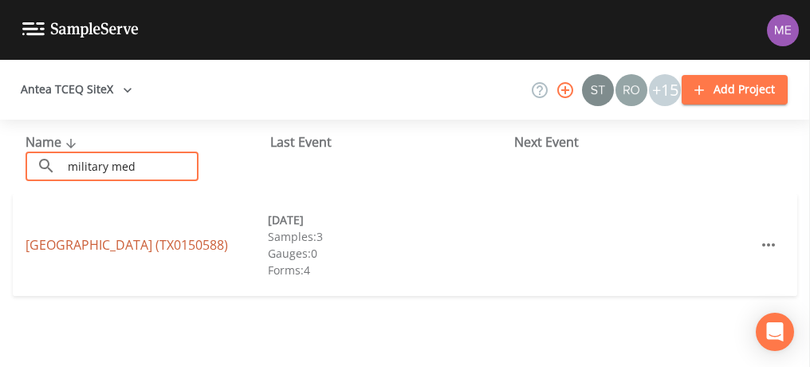
type input "military med"
click at [77, 236] on link "[GEOGRAPHIC_DATA] (TX0150588)" at bounding box center [127, 245] width 203 height 18
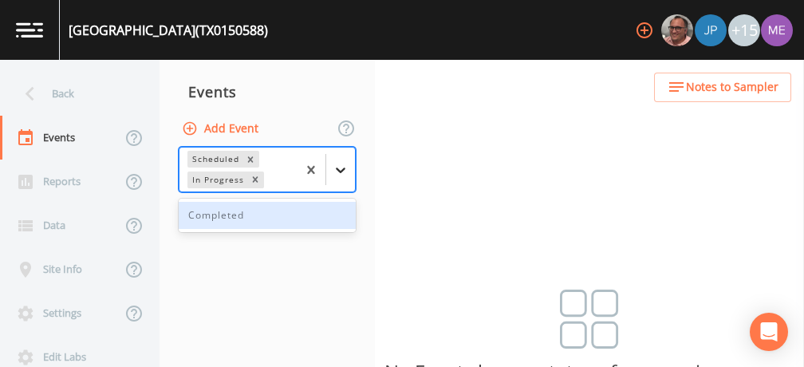
click at [340, 169] on icon at bounding box center [340, 170] width 16 height 16
click at [319, 209] on div "Completed" at bounding box center [267, 215] width 177 height 27
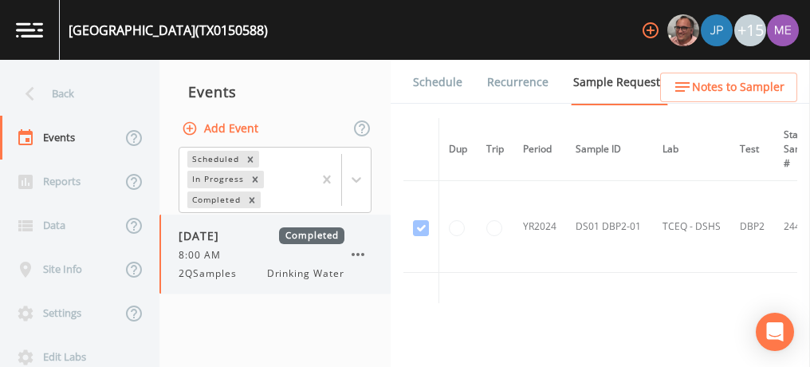
click at [239, 245] on div "[DATE] Completed 8:00 AM 2QSamples Drinking Water" at bounding box center [262, 253] width 166 height 53
click at [448, 104] on link "Forms" at bounding box center [429, 126] width 37 height 45
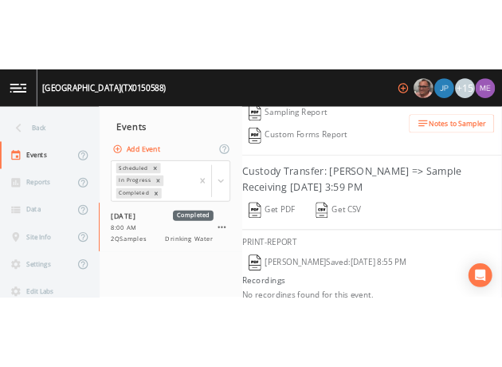
scroll to position [380, 0]
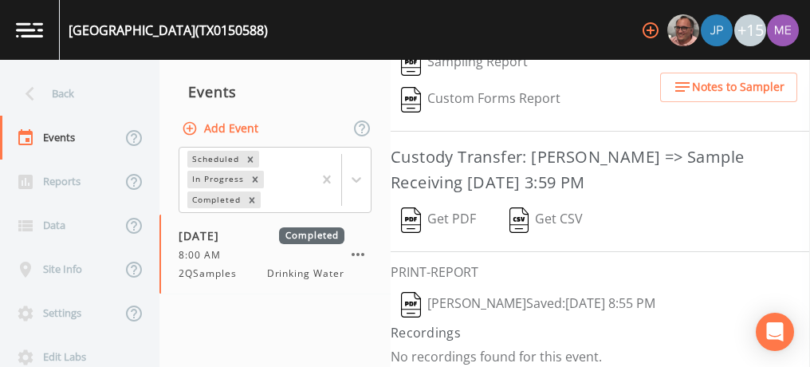
click at [434, 293] on button "[PERSON_NAME]  Saved: [DATE] 8:55 PM" at bounding box center [528, 304] width 275 height 37
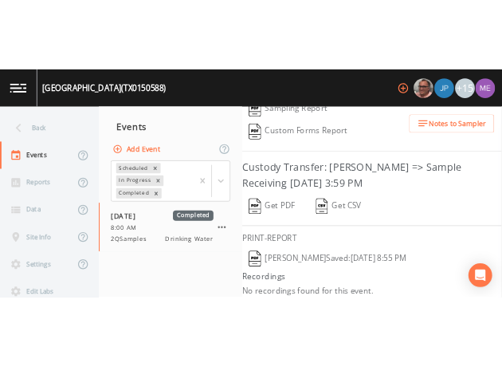
scroll to position [629, 0]
